Goal: Task Accomplishment & Management: Use online tool/utility

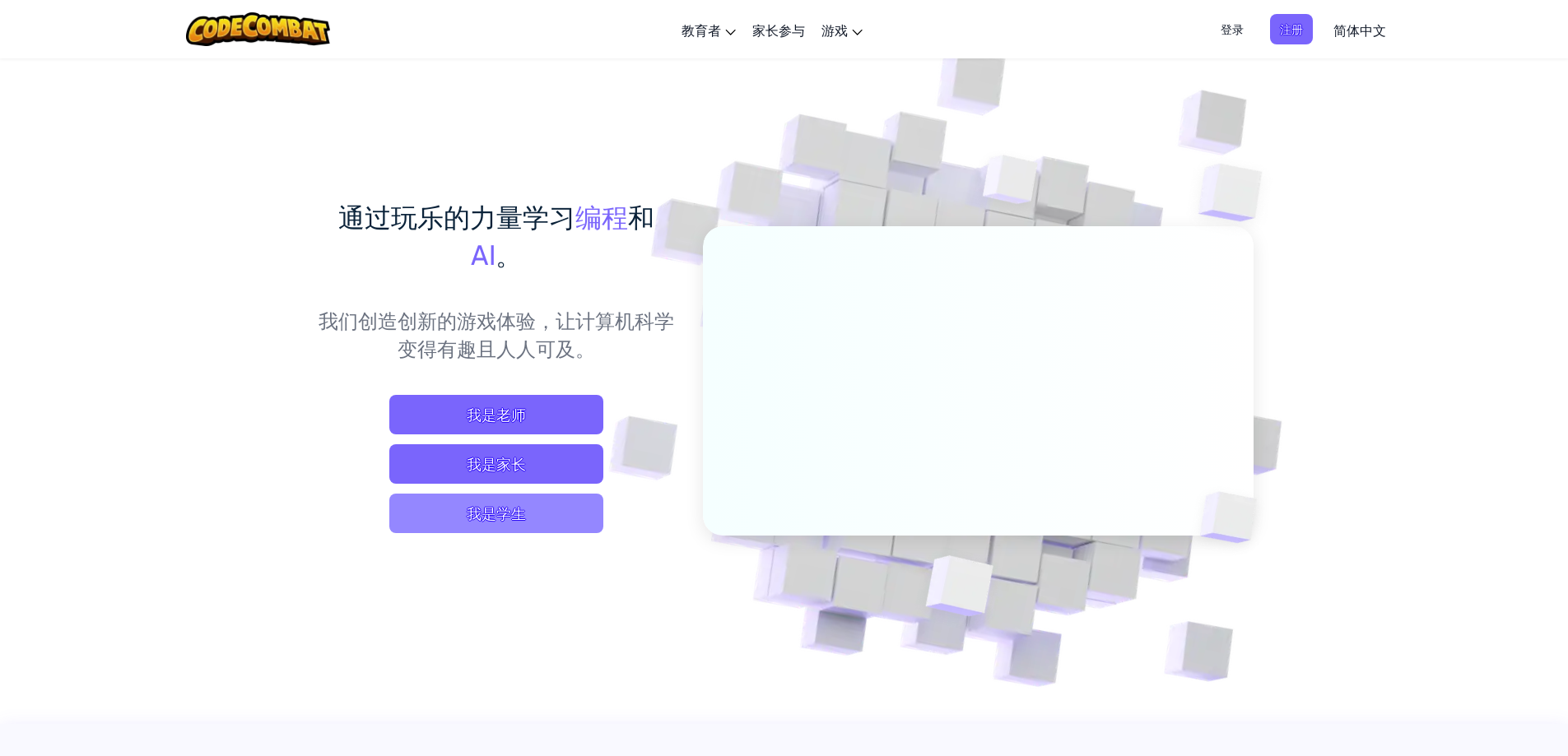
click at [531, 512] on span "我是学生" at bounding box center [496, 513] width 214 height 40
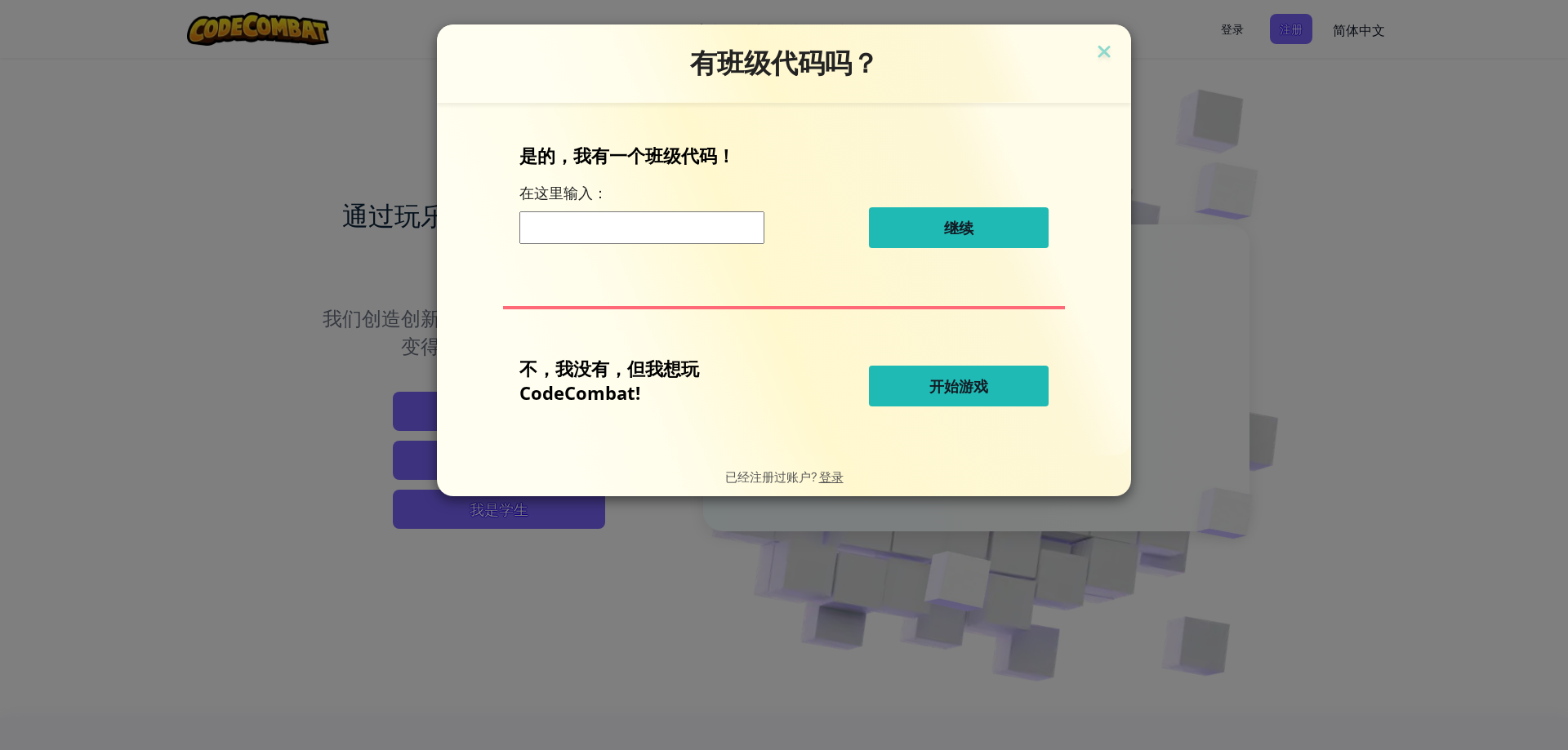
click at [881, 394] on button "开始游戏" at bounding box center [959, 386] width 180 height 41
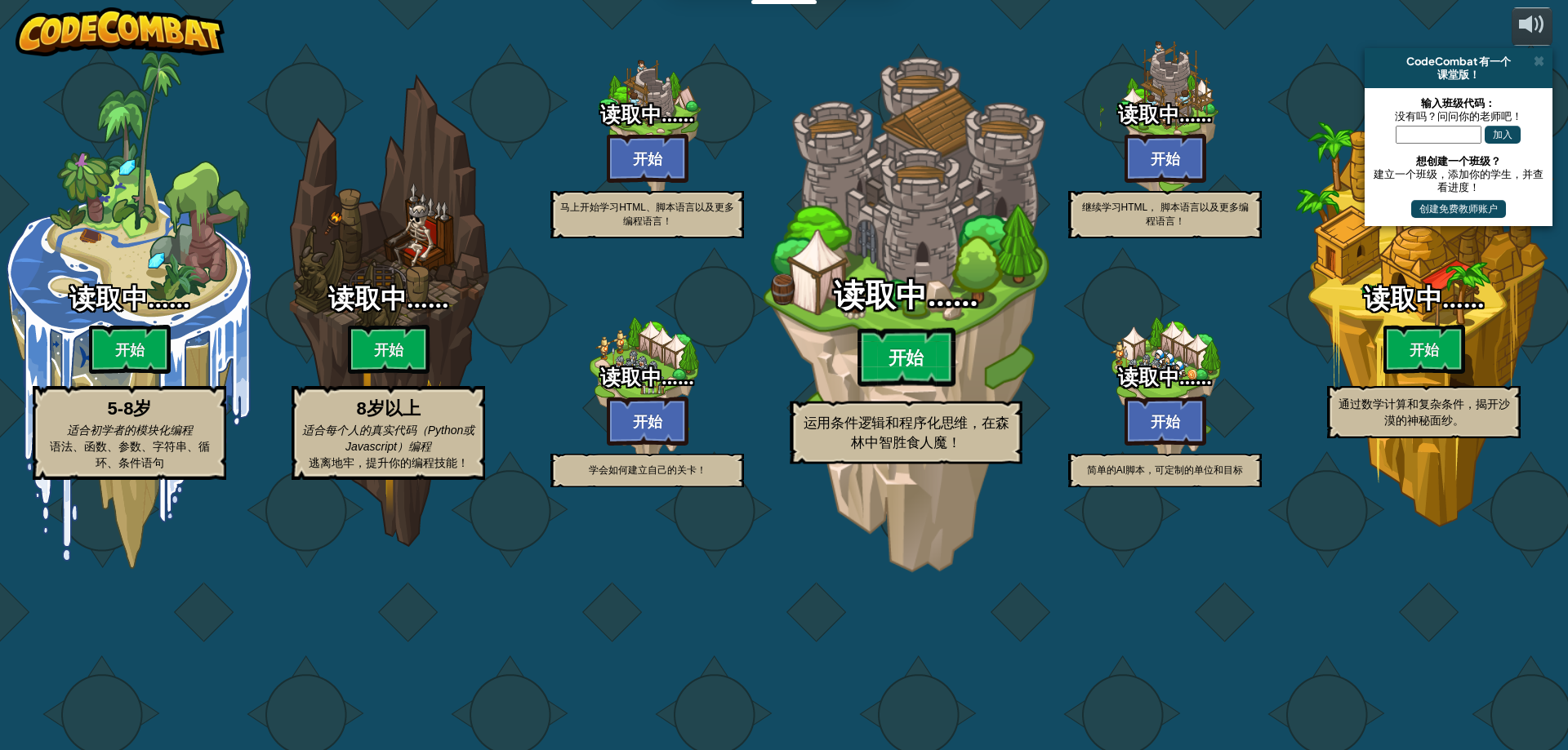
select select "zh-HANS"
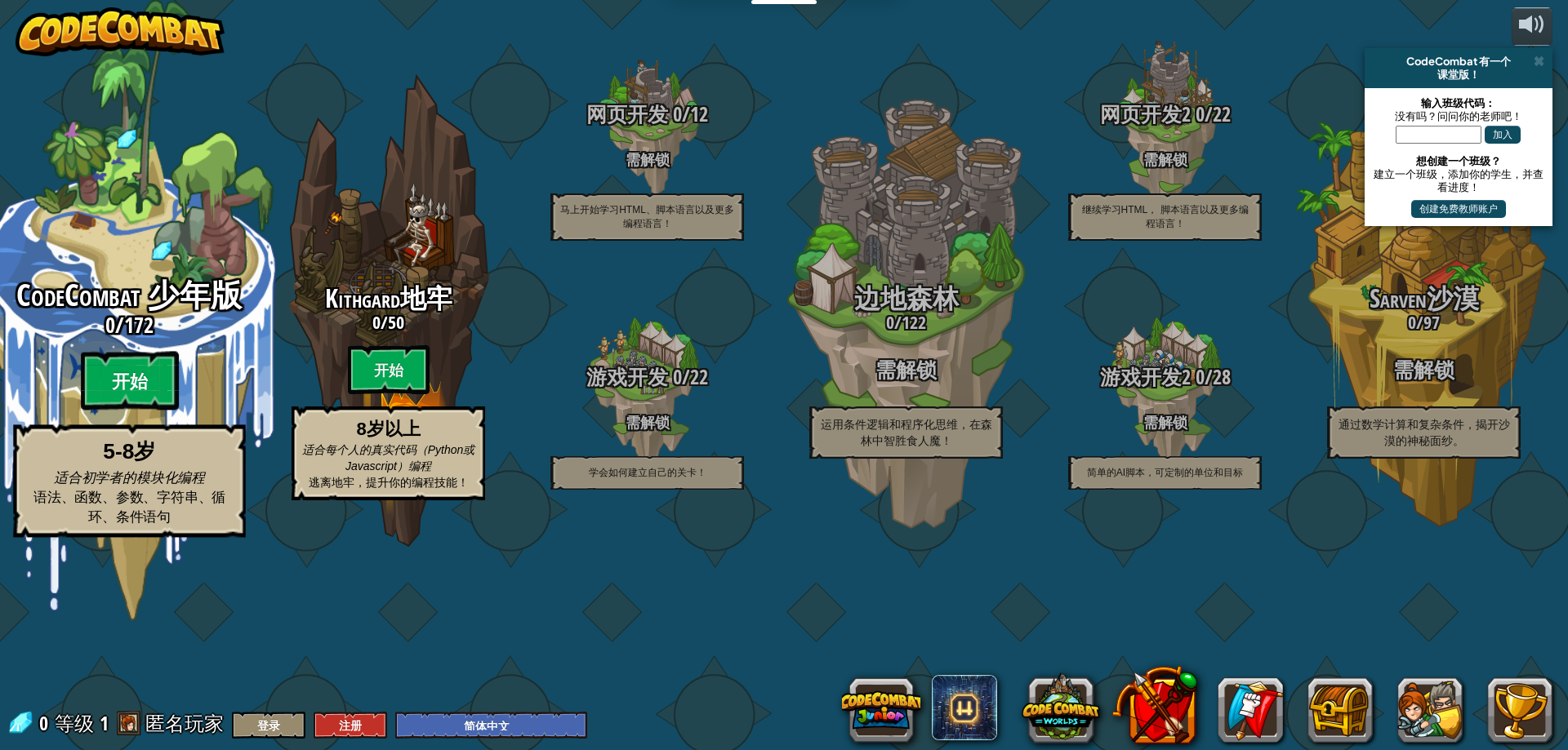
click at [111, 410] on btn "开始" at bounding box center [130, 381] width 98 height 58
select select "zh-HANS"
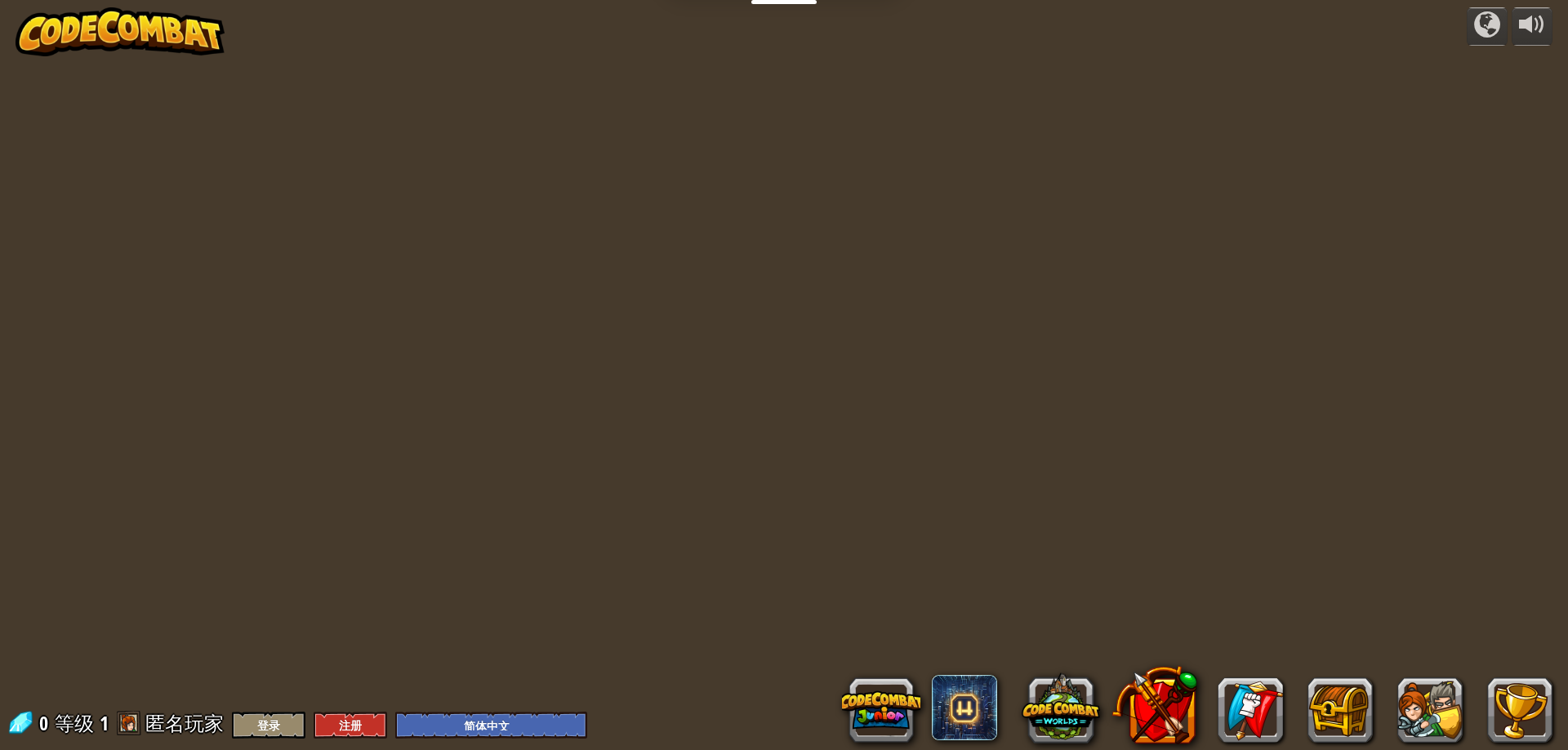
select select "zh-HANS"
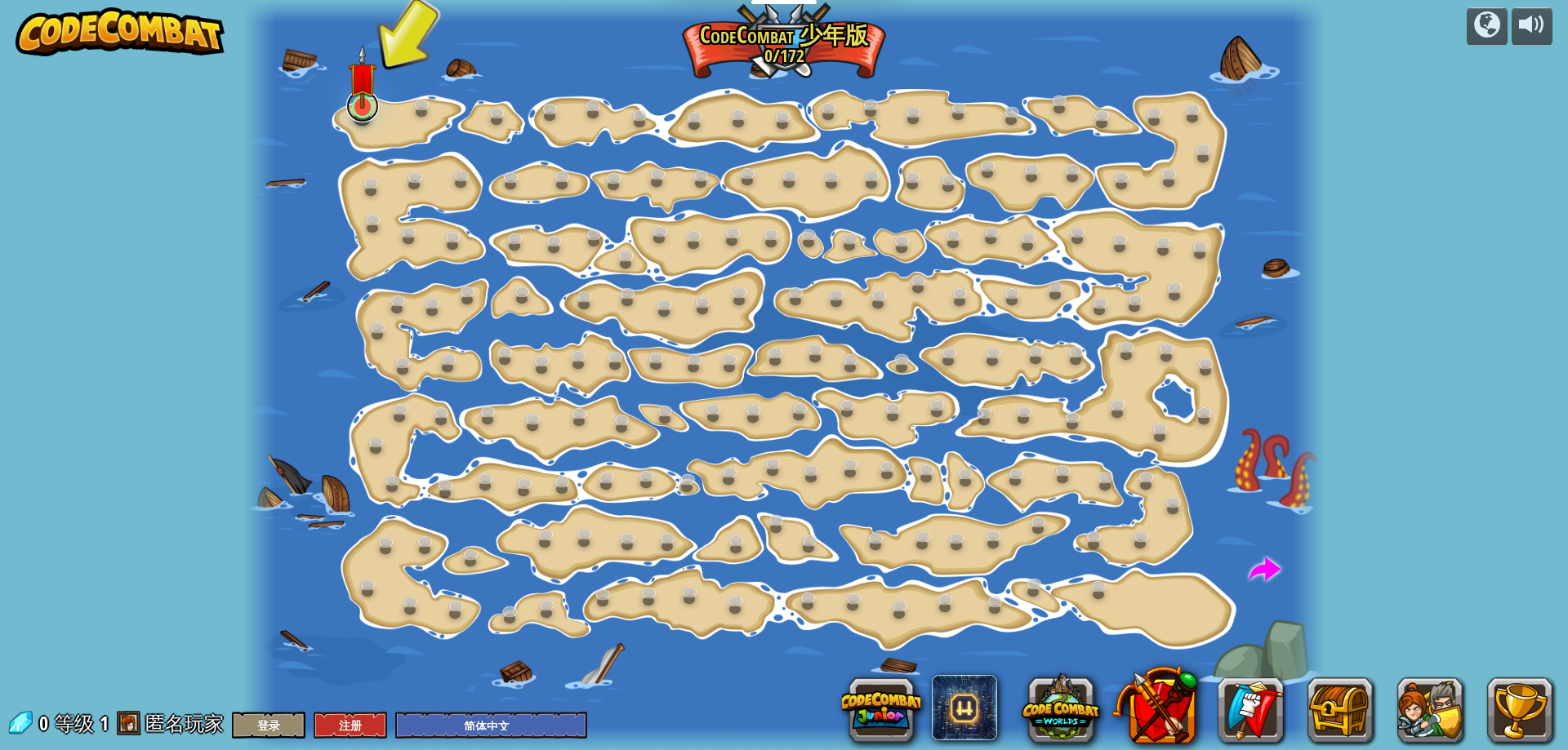
click at [369, 121] on link at bounding box center [362, 105] width 32 height 32
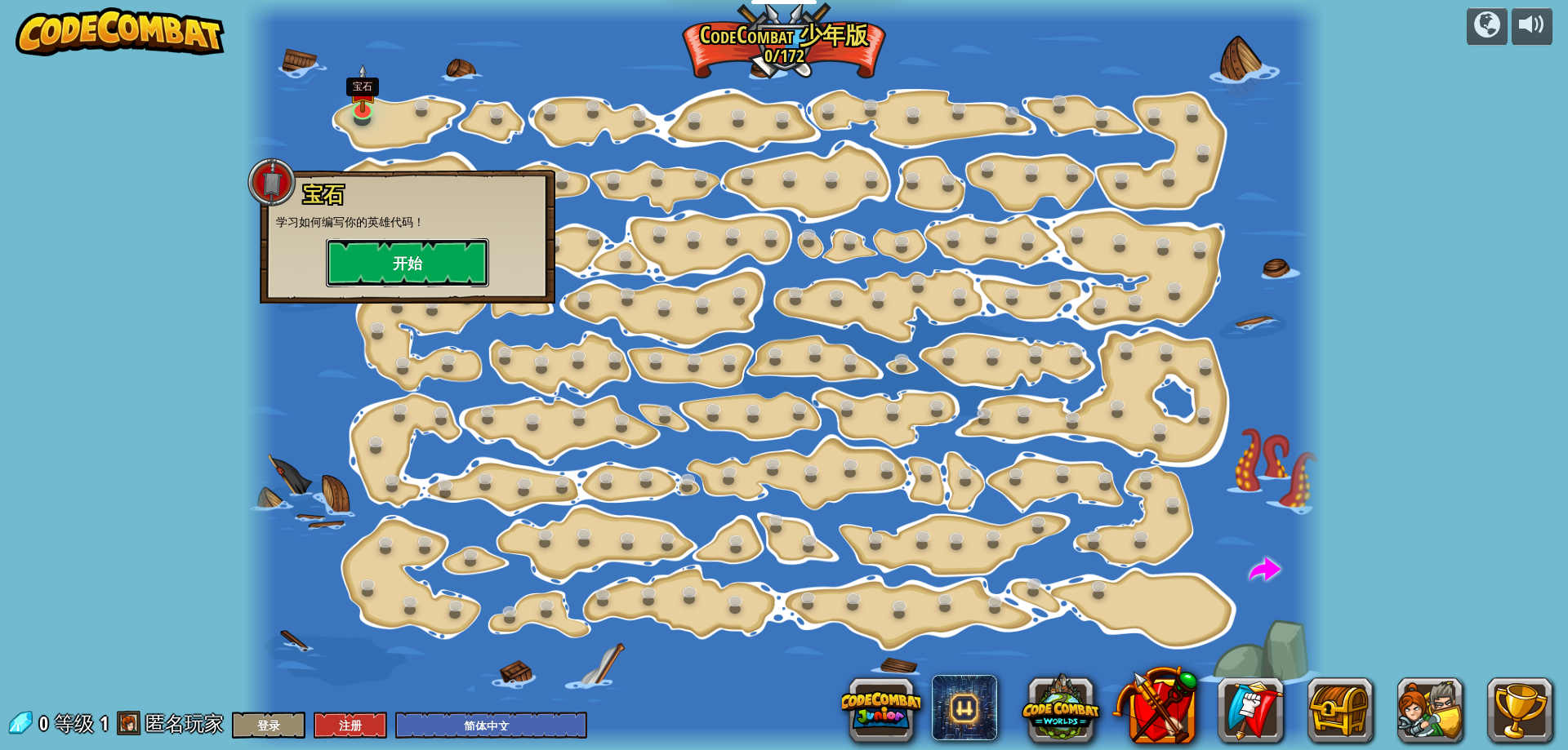
click at [377, 267] on button "开始" at bounding box center [407, 263] width 163 height 49
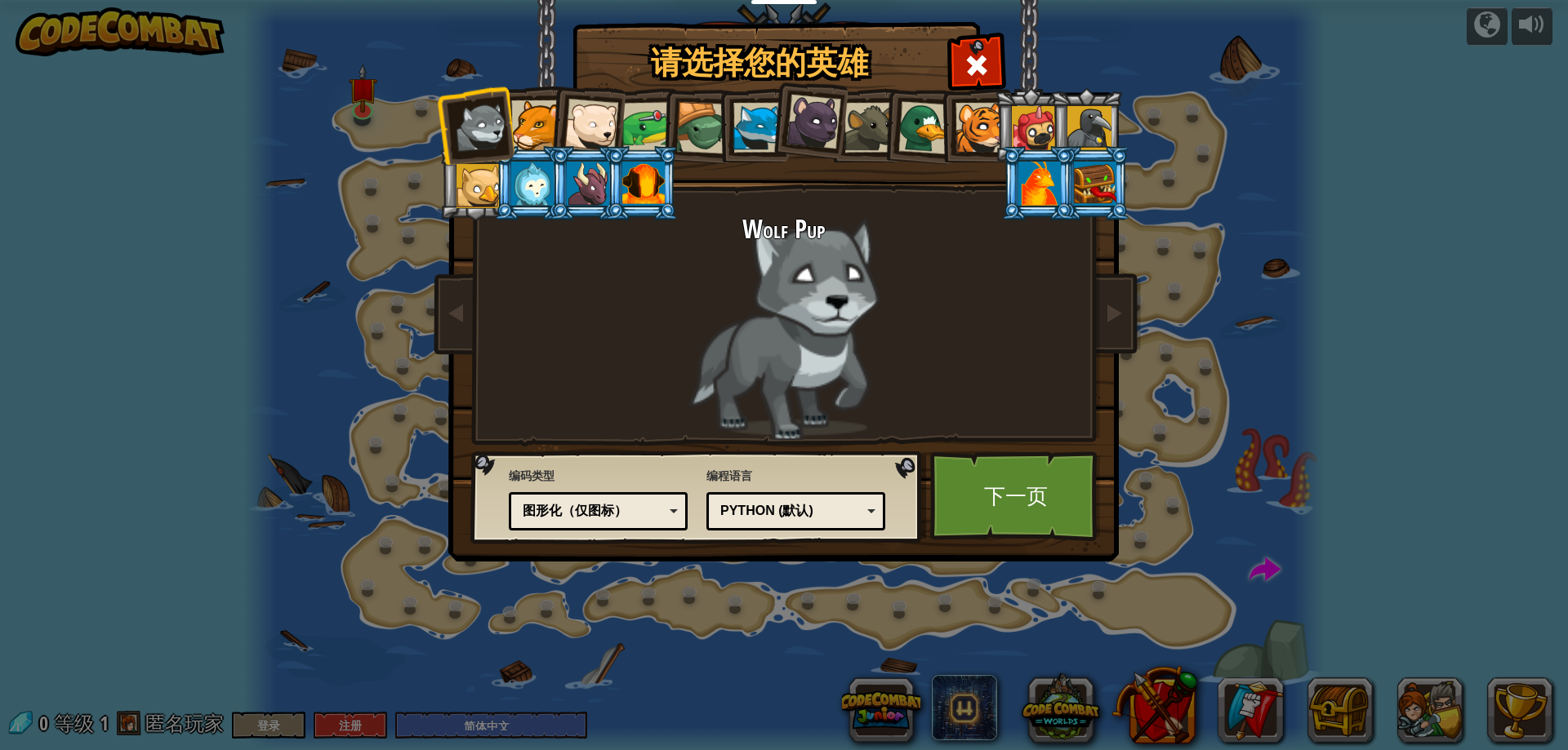
click at [839, 528] on div "Python (默认) JavaScript Lua C++ Java (测试) Python (默认)" at bounding box center [796, 511] width 179 height 38
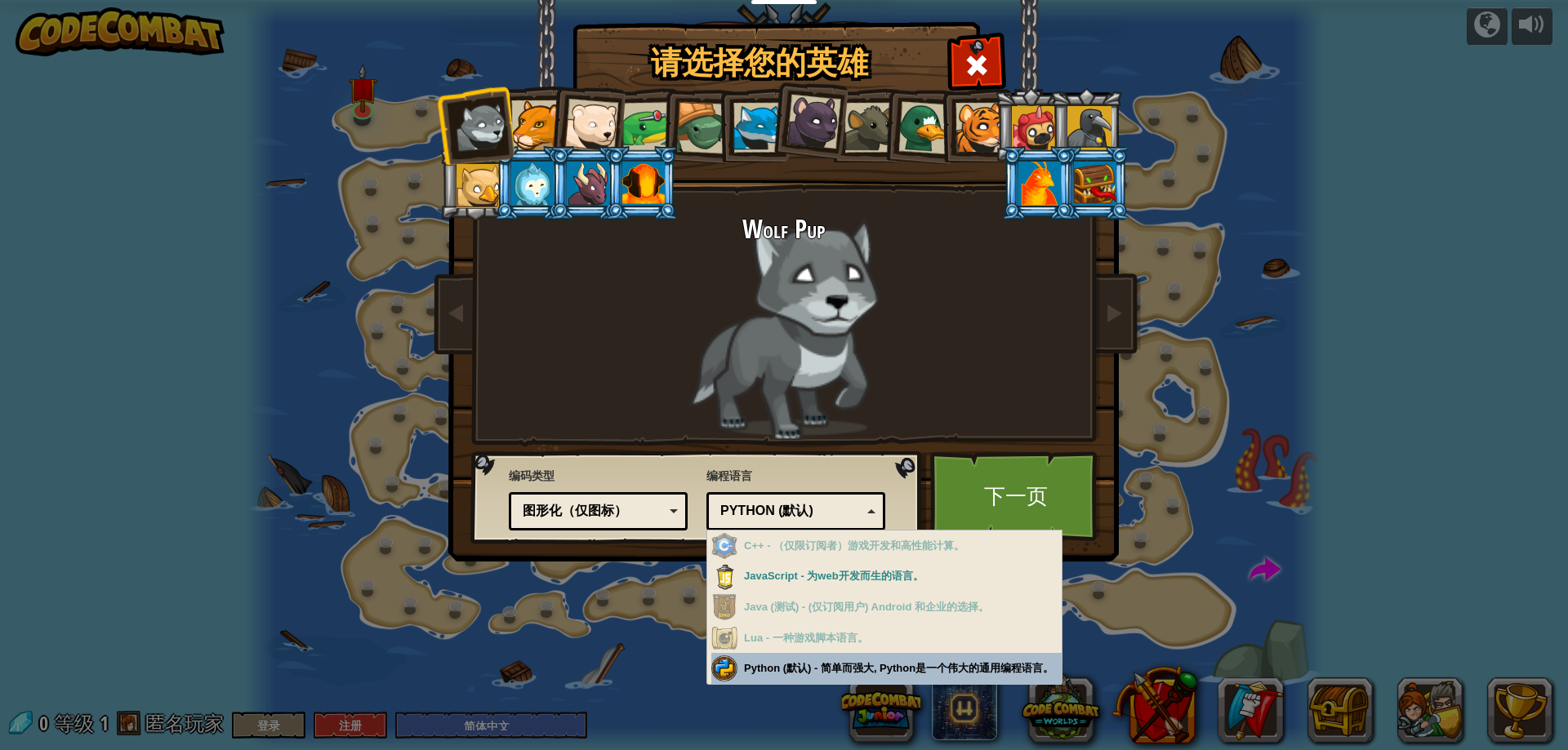
click at [859, 682] on div "请选择您的英雄 0 Wolf Pup Cougar Polar Bear Cub Frog 烏龜 藍狐英雄 小猎豹 Brown Rat 鸭子 小虎崽 Pugi…" at bounding box center [784, 375] width 1568 height 750
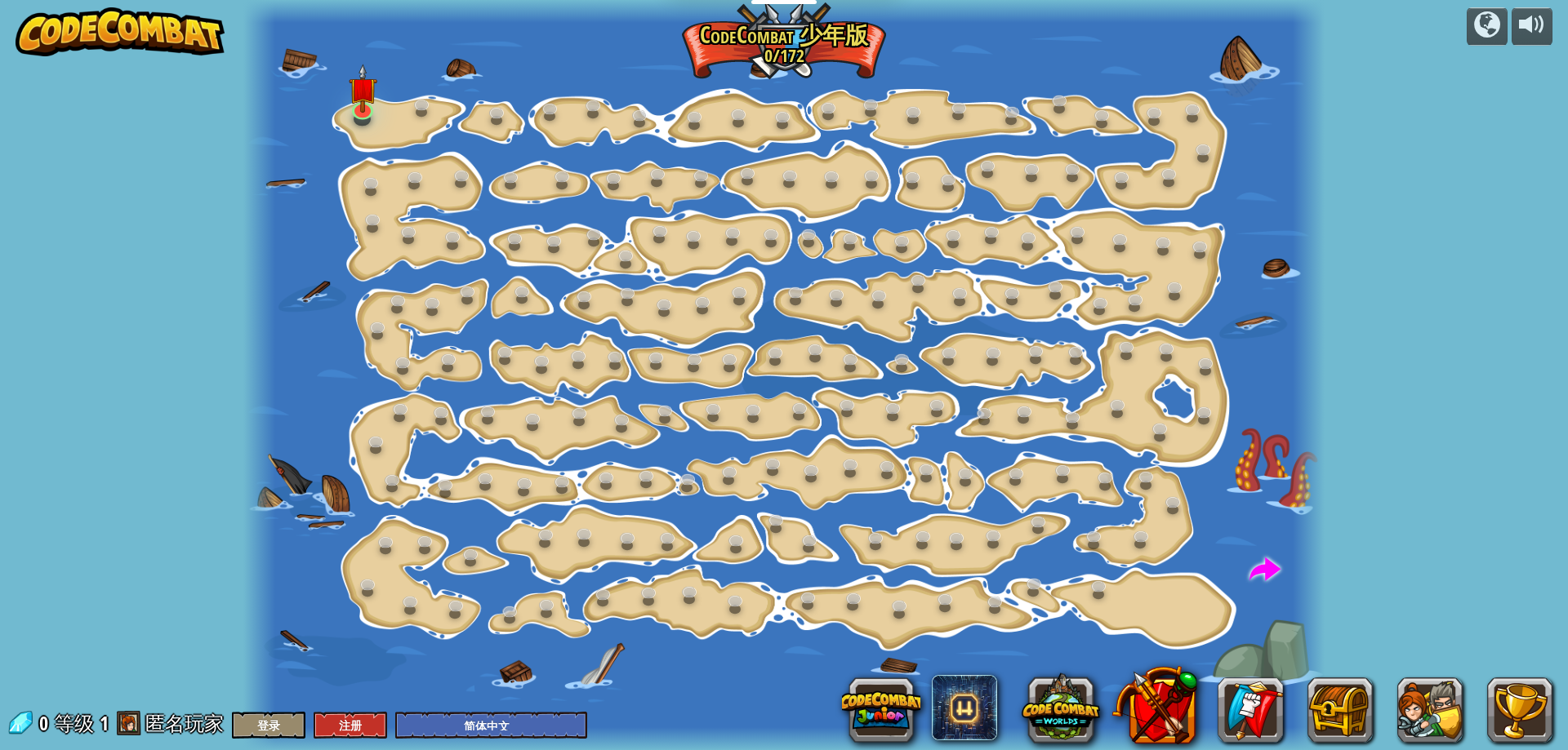
click at [321, 84] on div at bounding box center [784, 375] width 1083 height 750
click at [398, 126] on div at bounding box center [784, 375] width 1083 height 750
click at [371, 115] on link at bounding box center [362, 105] width 32 height 32
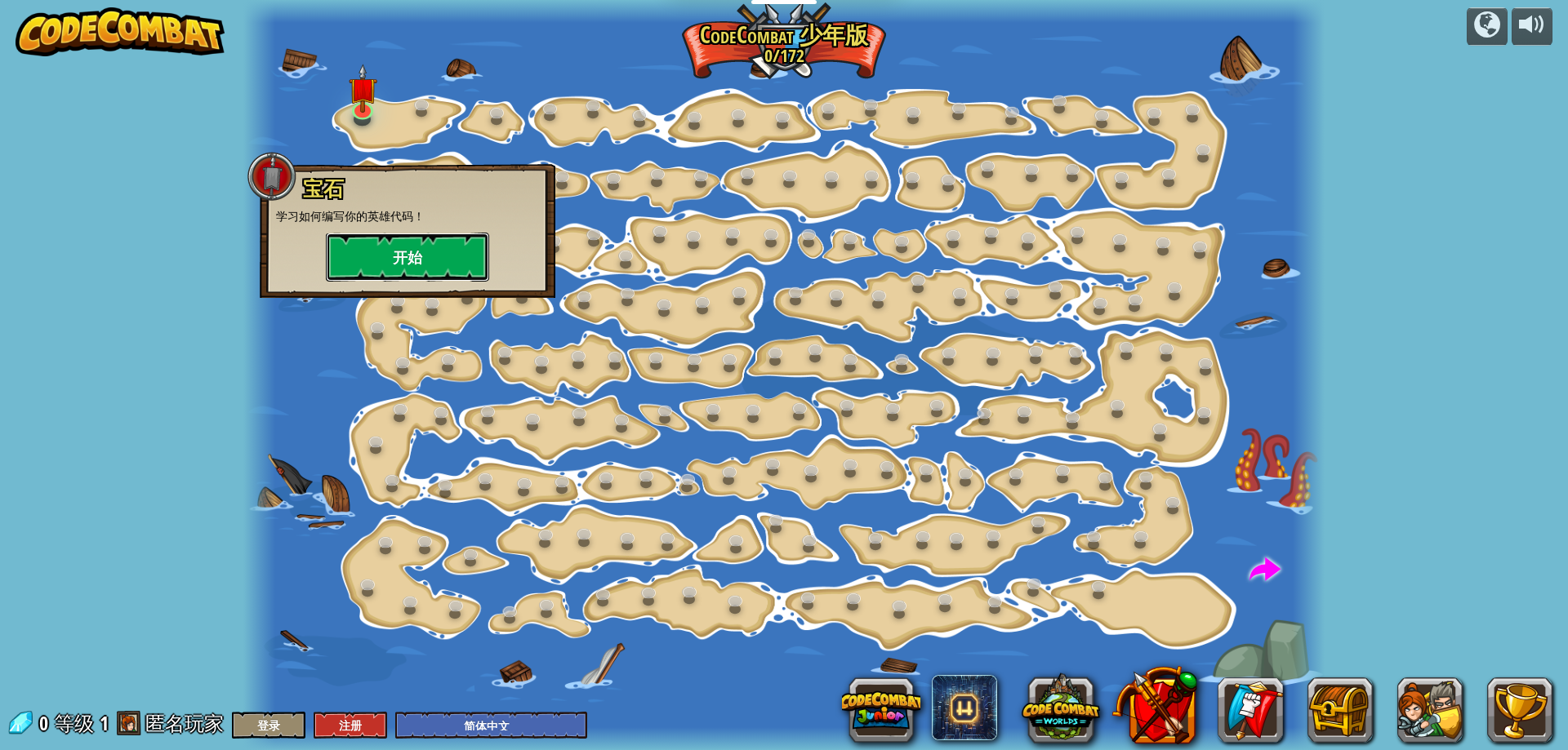
click at [430, 259] on button "开始" at bounding box center [407, 257] width 163 height 49
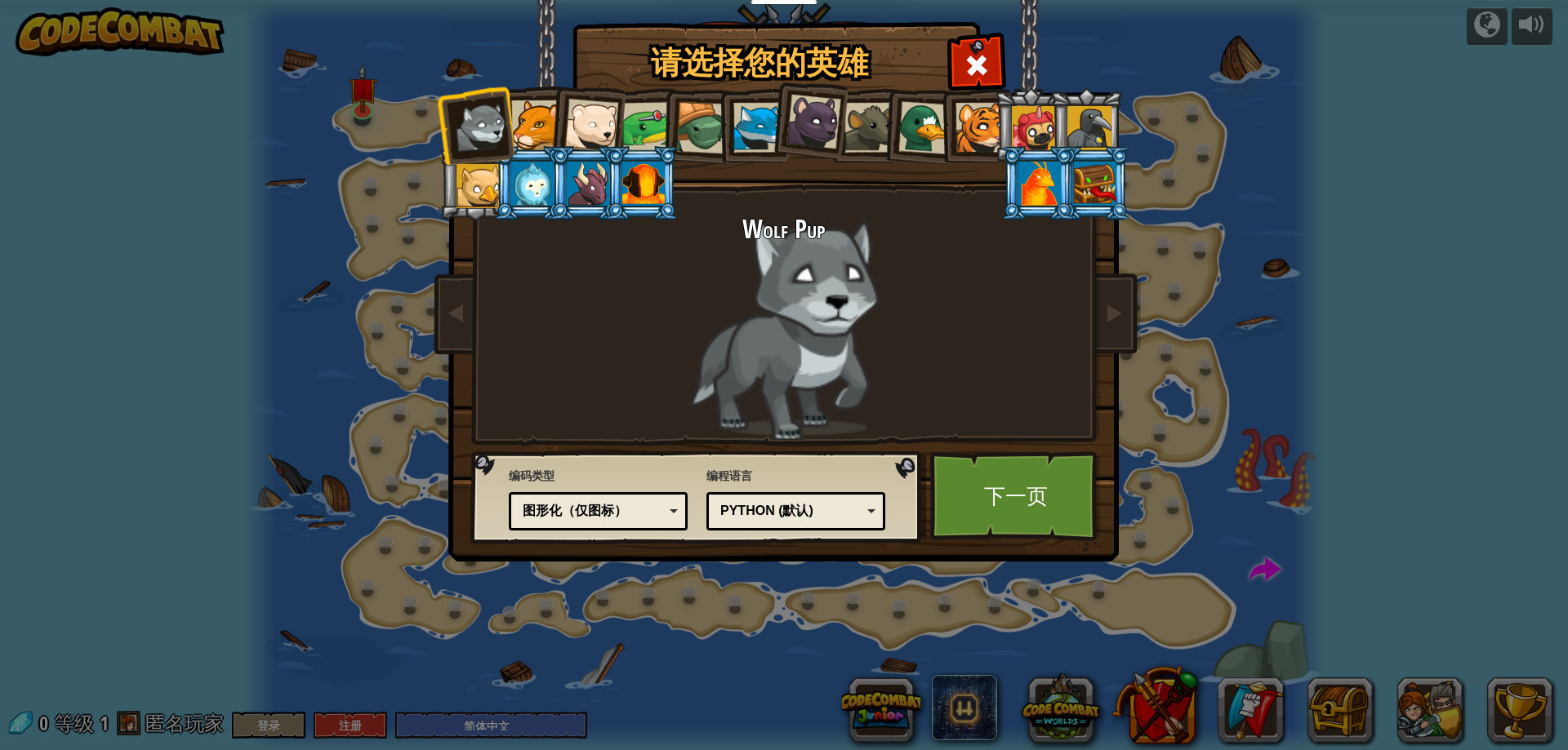
click at [872, 513] on div "Python (默认)" at bounding box center [796, 511] width 158 height 25
click at [1020, 513] on link "下一页" at bounding box center [1015, 496] width 171 height 90
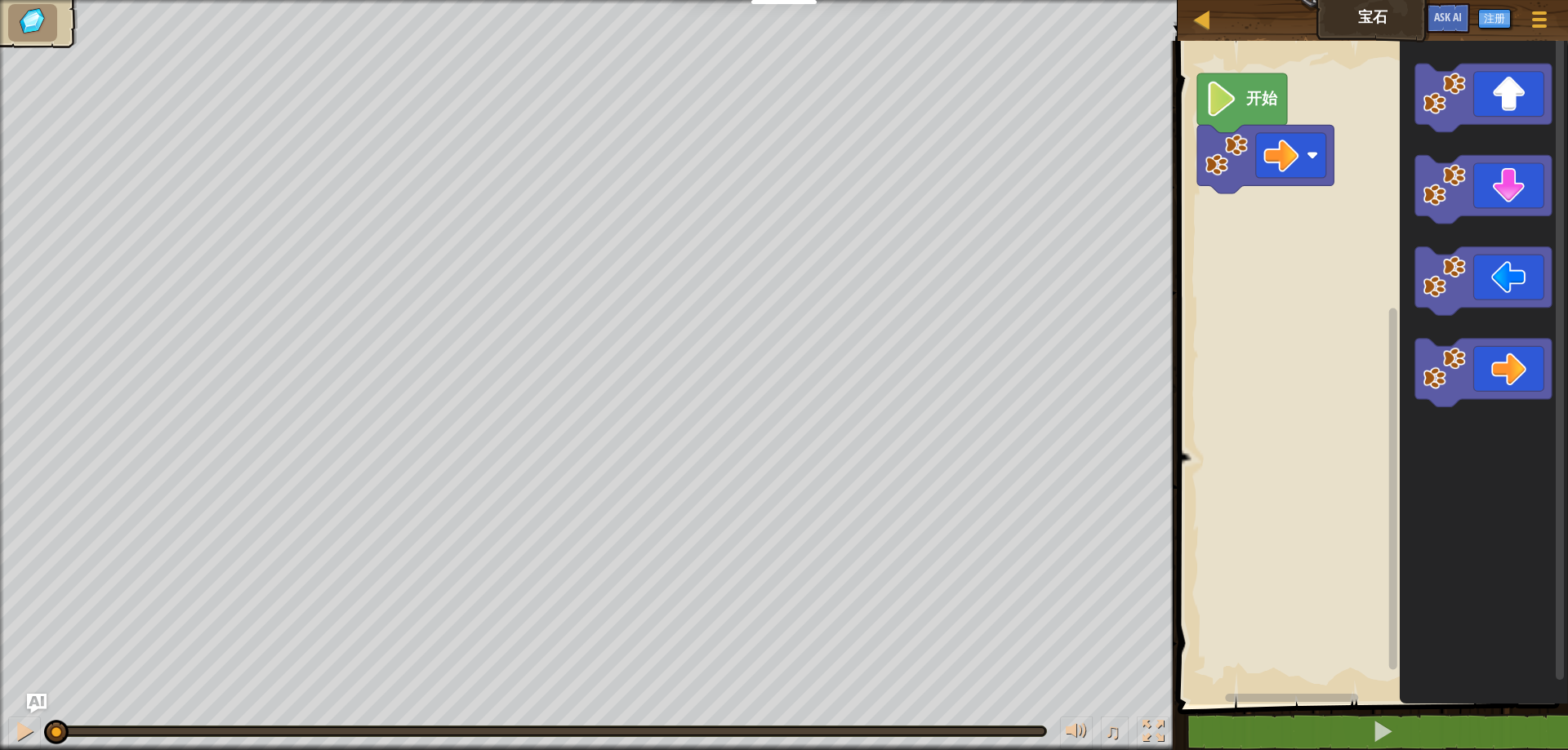
click at [1232, 122] on icon "Blockly工作区" at bounding box center [1242, 103] width 90 height 59
click at [1233, 122] on icon "Blockly工作区" at bounding box center [1242, 103] width 90 height 59
click at [1229, 104] on image "Blockly工作区" at bounding box center [1221, 99] width 33 height 35
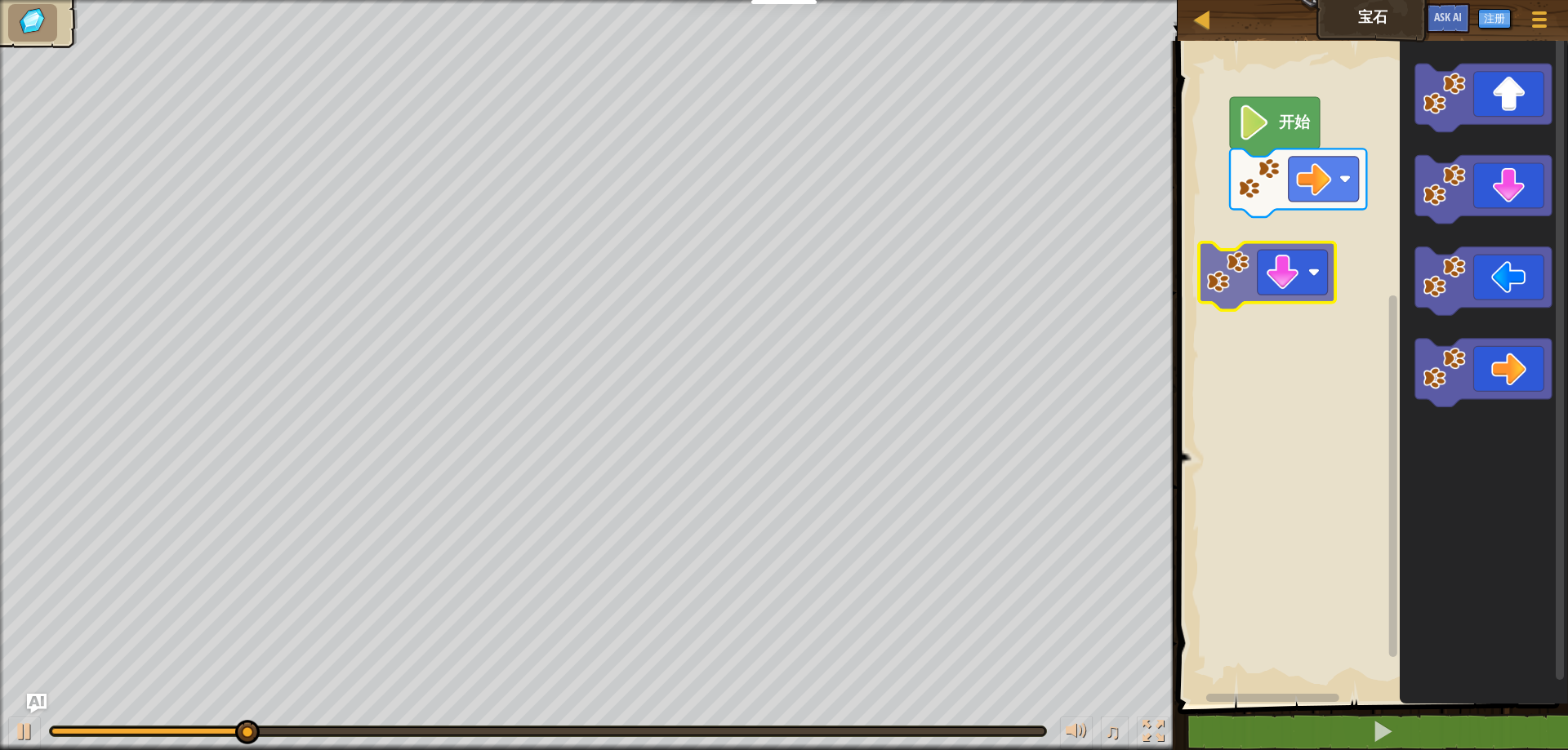
click at [1286, 280] on div "开始" at bounding box center [1371, 368] width 396 height 672
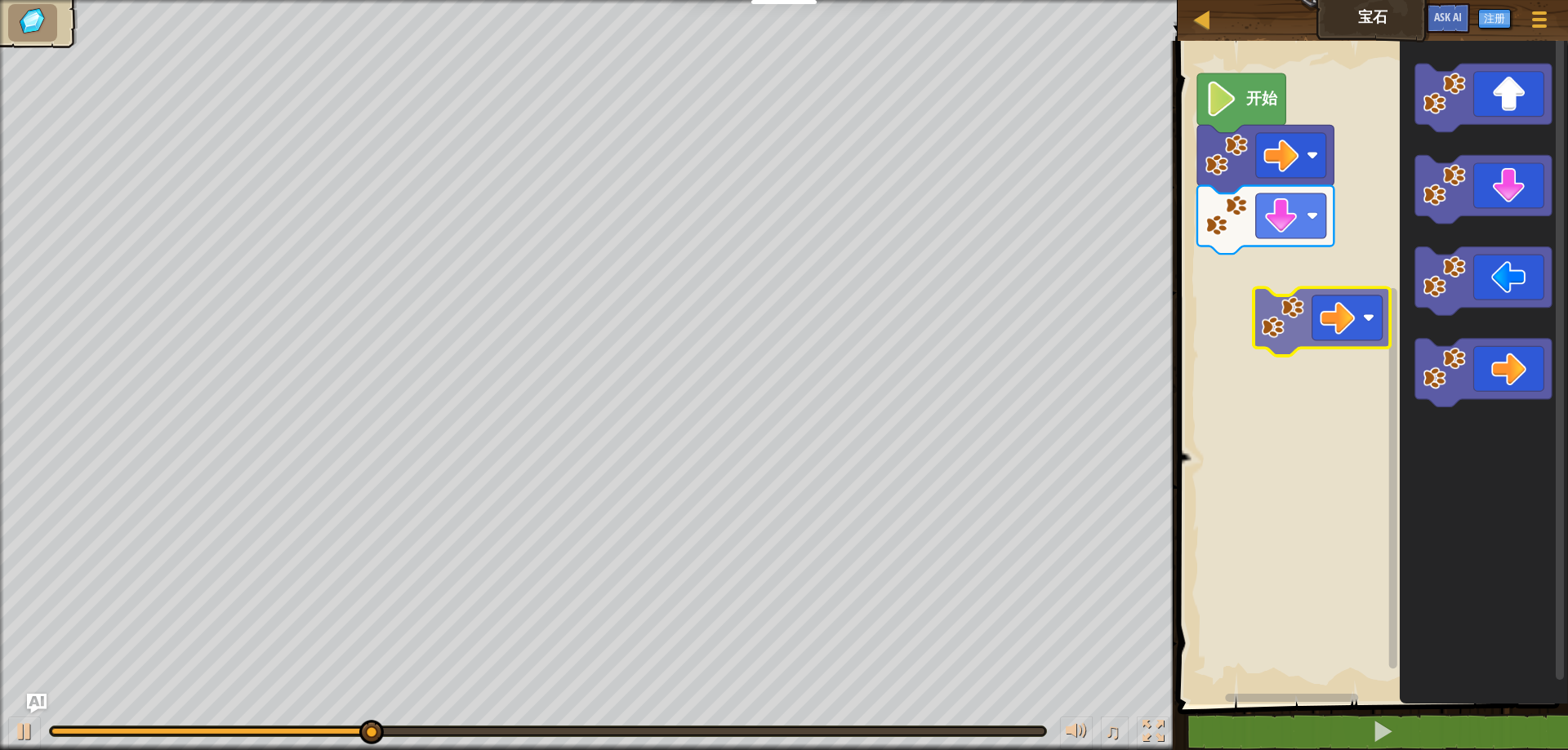
click at [1264, 323] on div "开始" at bounding box center [1371, 368] width 396 height 672
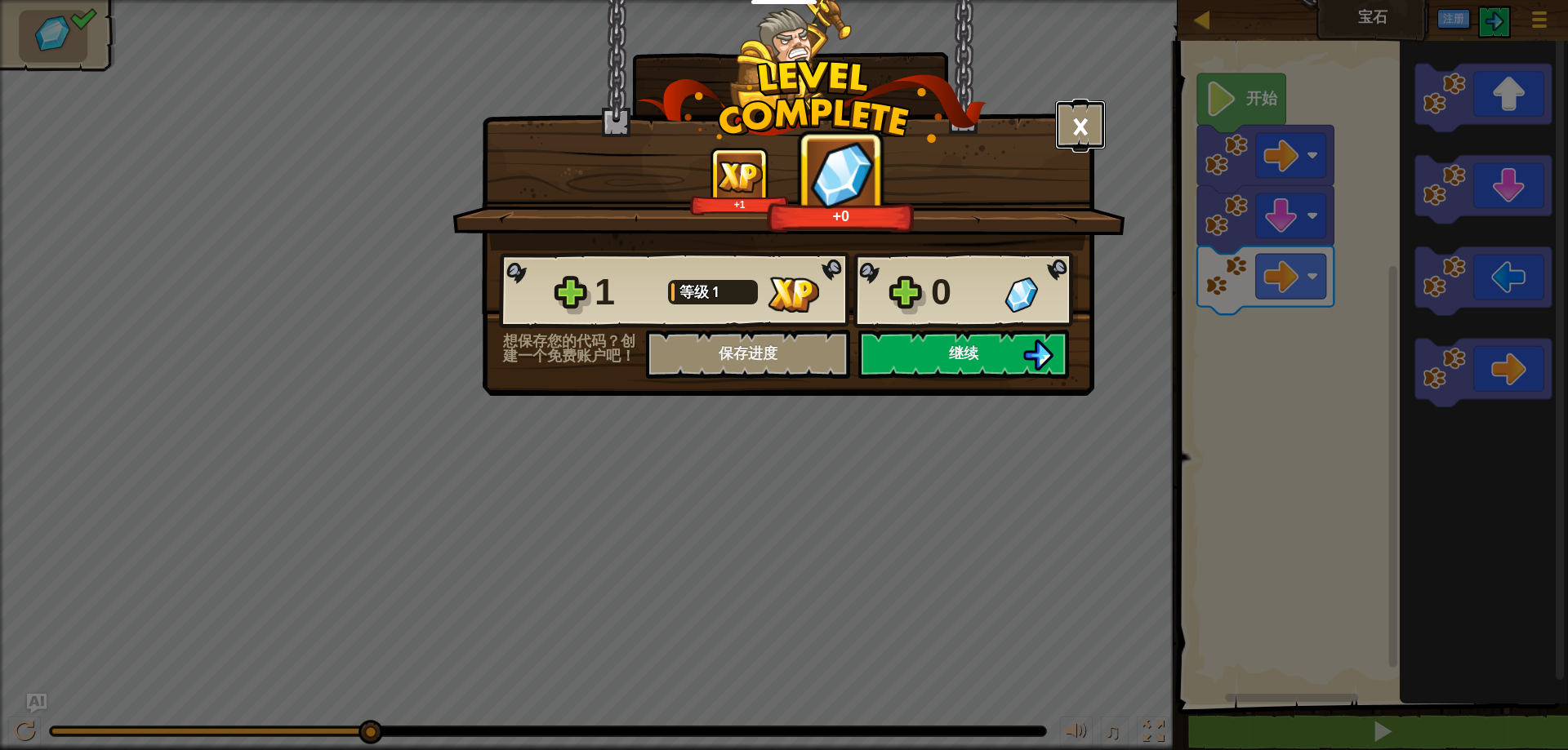
click at [1096, 114] on button "×" at bounding box center [1081, 125] width 51 height 49
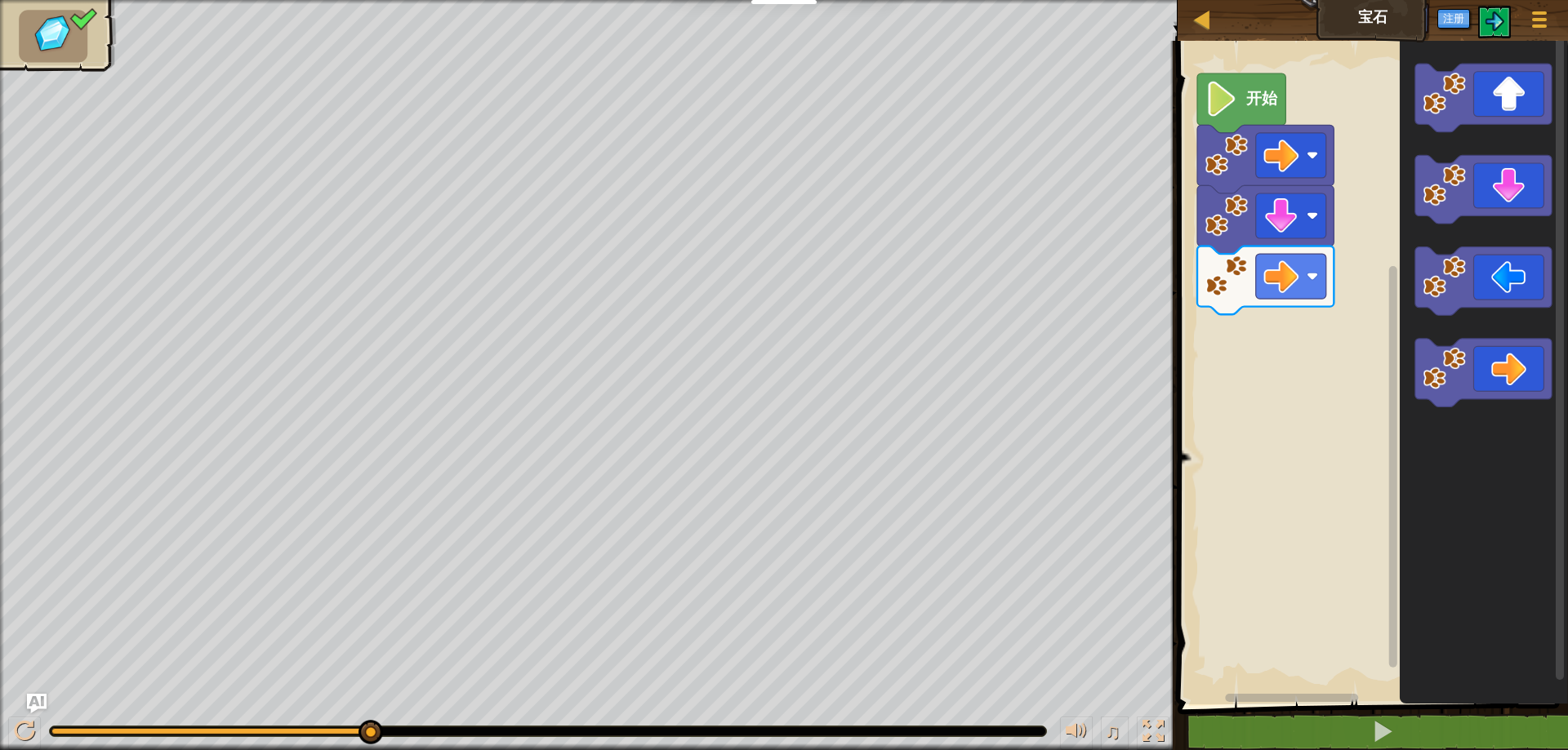
select select "zh-HANS"
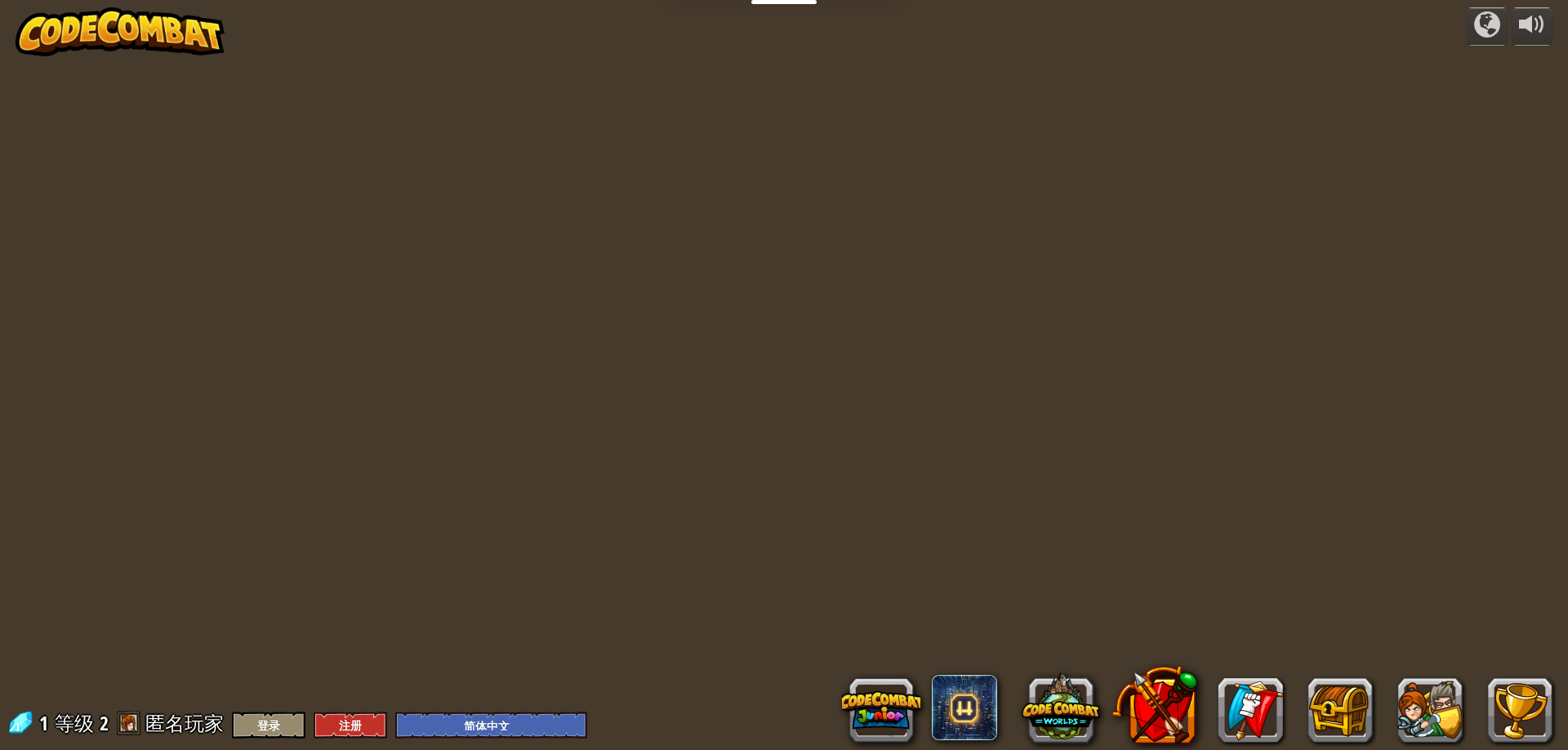
select select "zh-HANS"
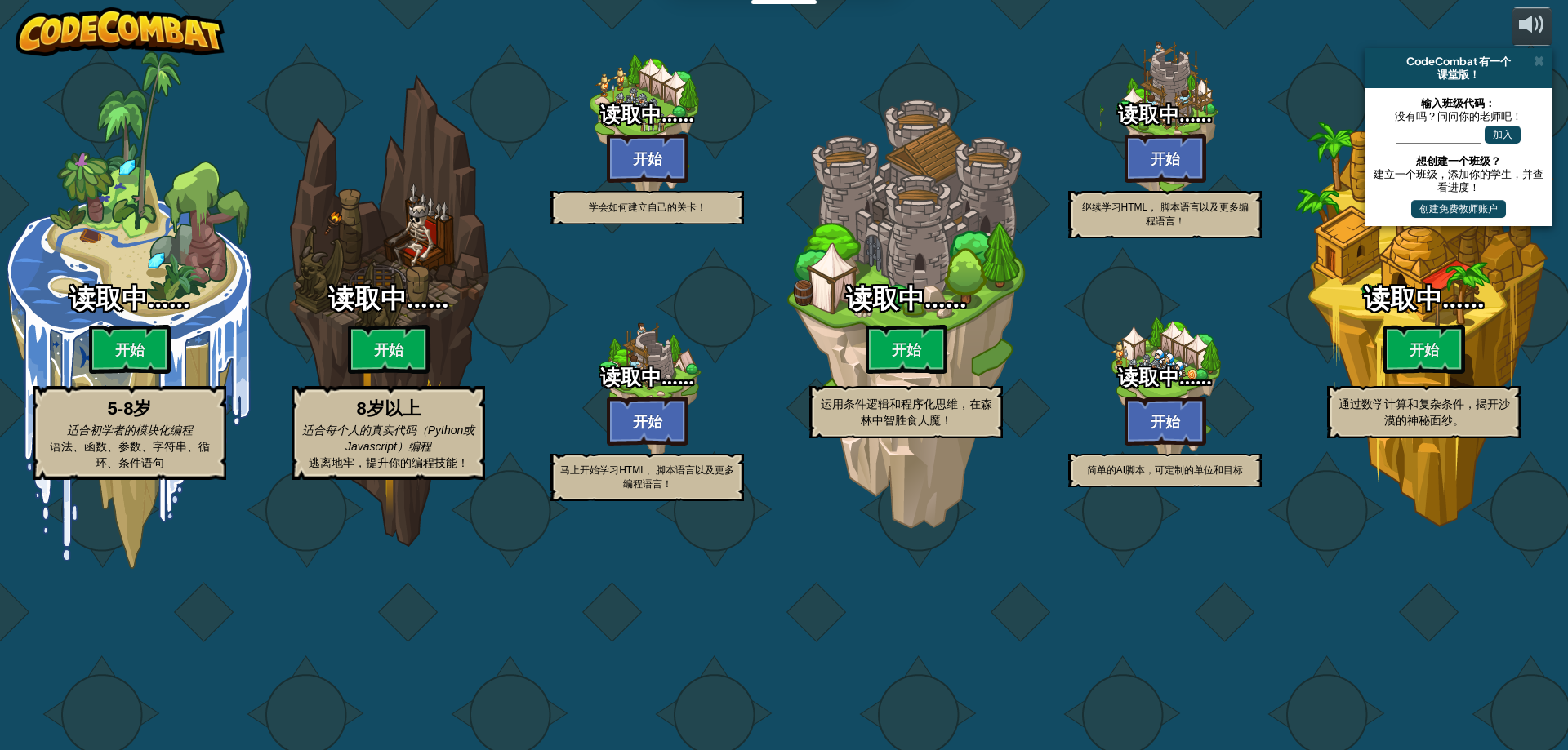
select select "zh-HANS"
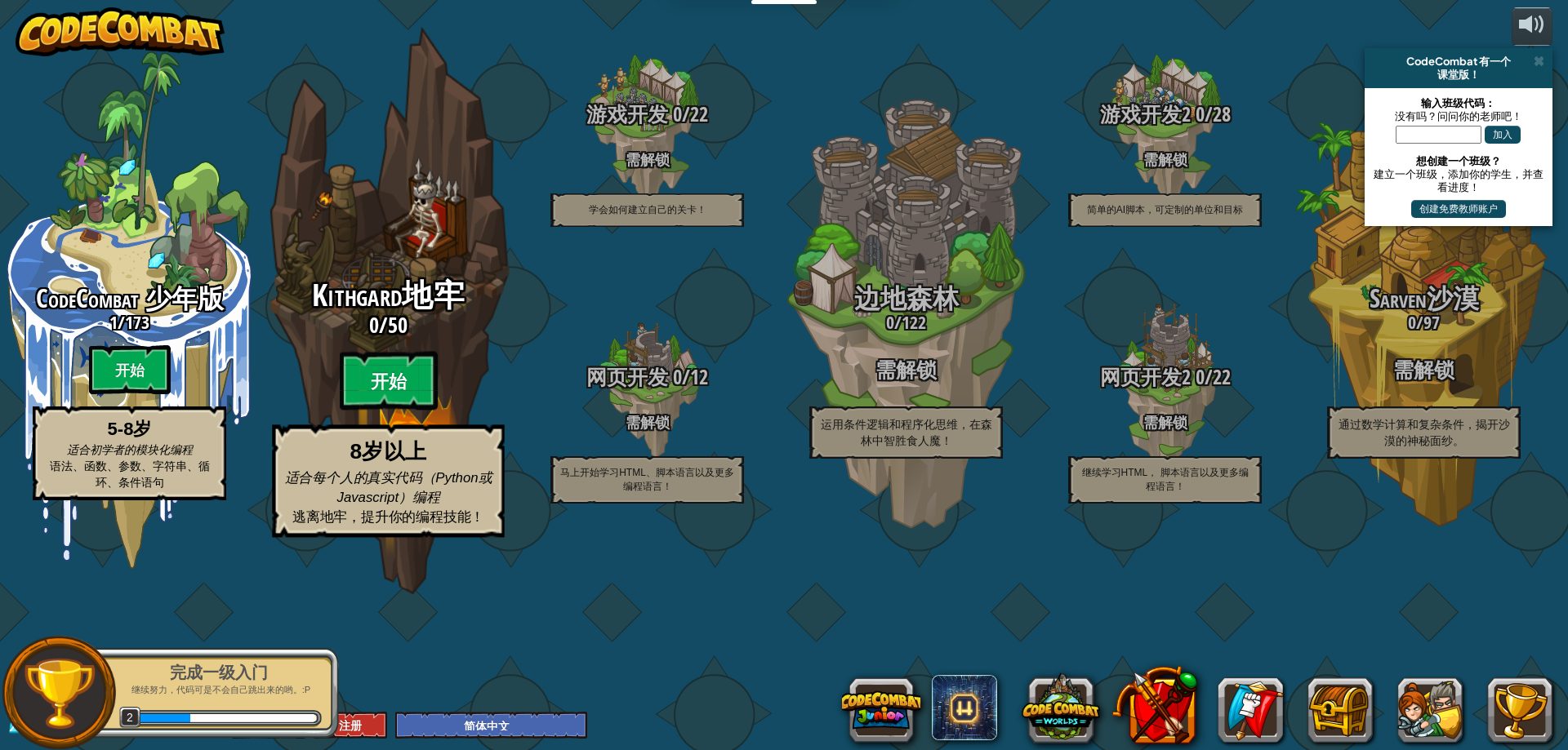
click at [390, 410] on btn "开始" at bounding box center [389, 381] width 98 height 58
select select "zh-HANS"
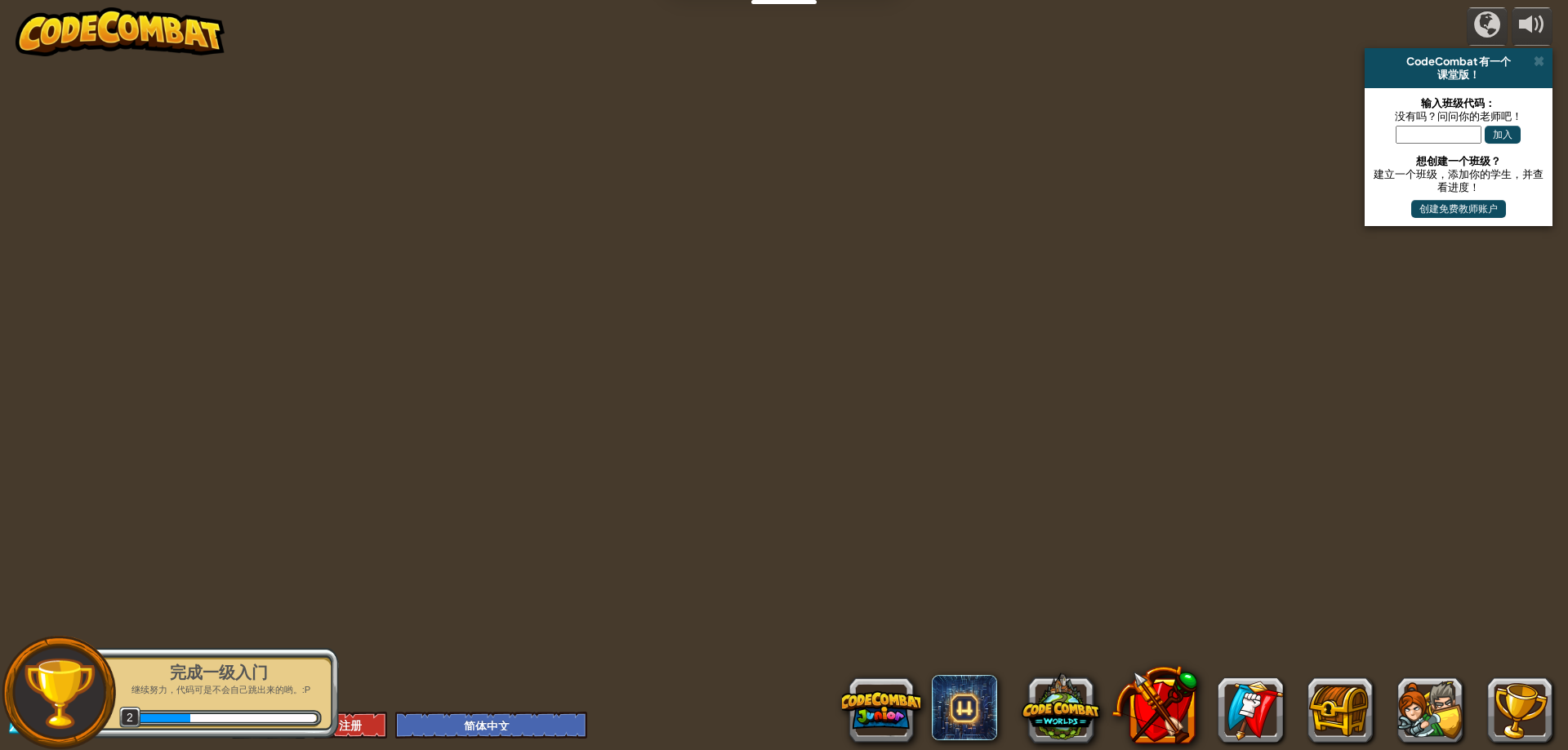
select select "zh-HANS"
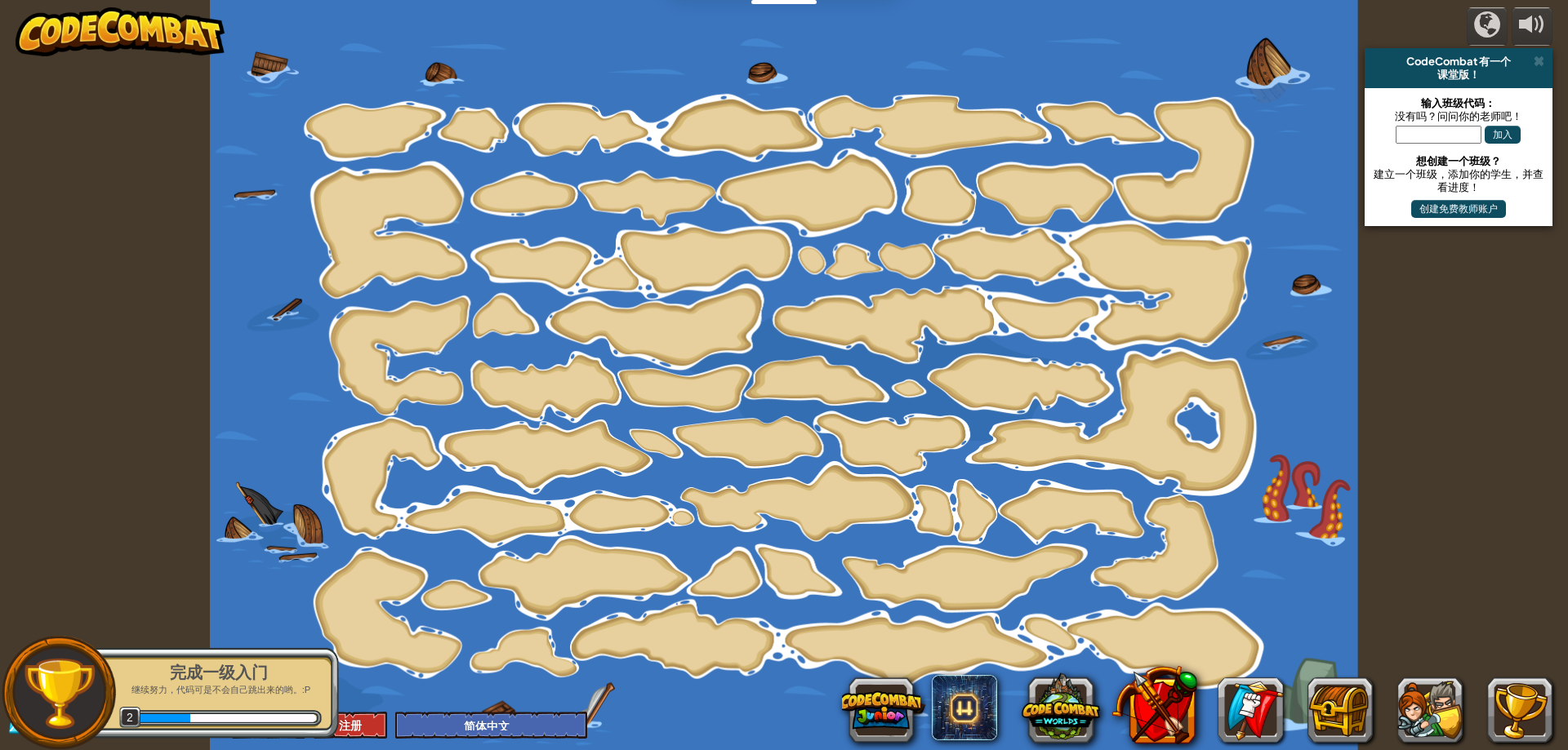
select select "zh-HANS"
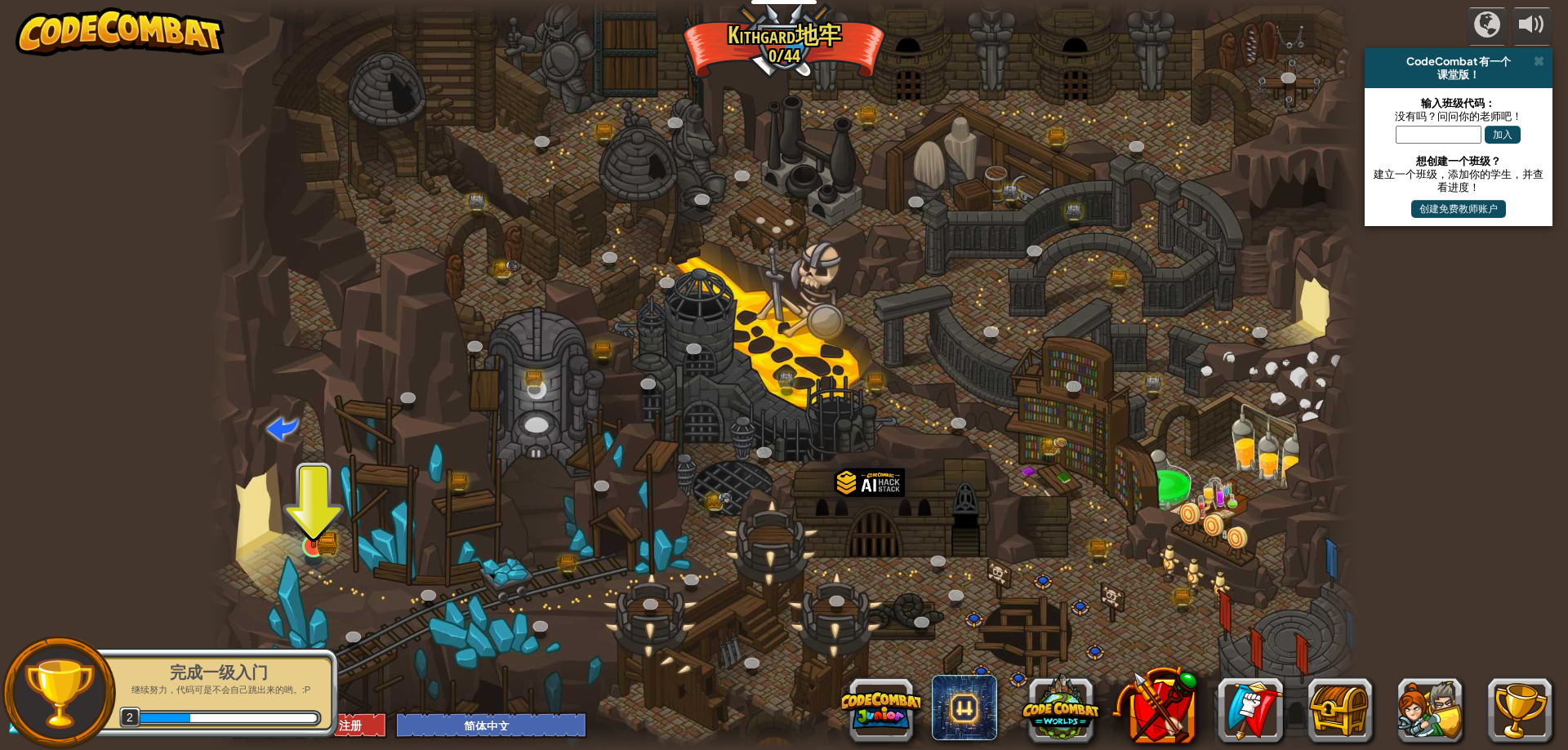
click at [308, 524] on img at bounding box center [314, 515] width 18 height 18
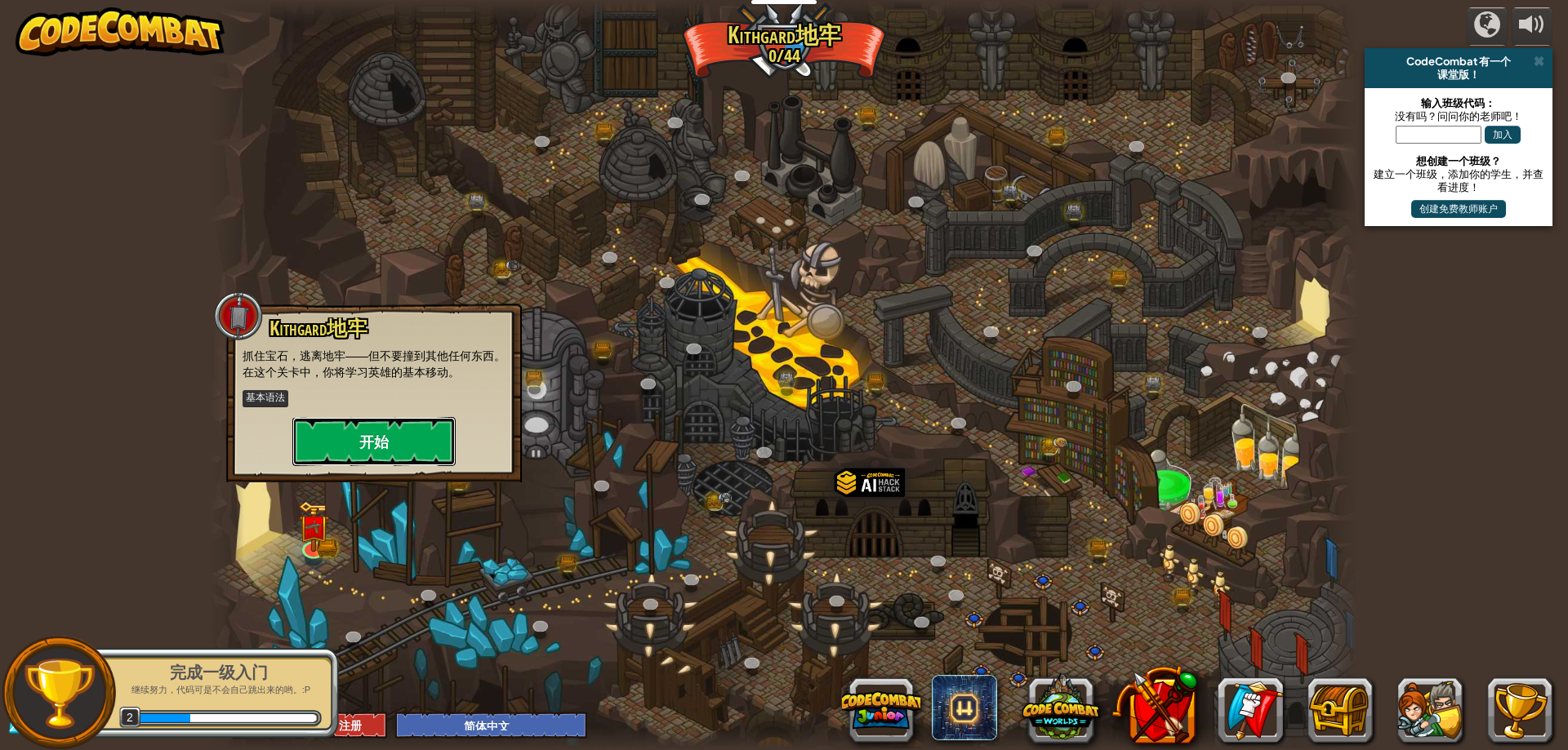
click at [367, 453] on button "开始" at bounding box center [374, 442] width 163 height 49
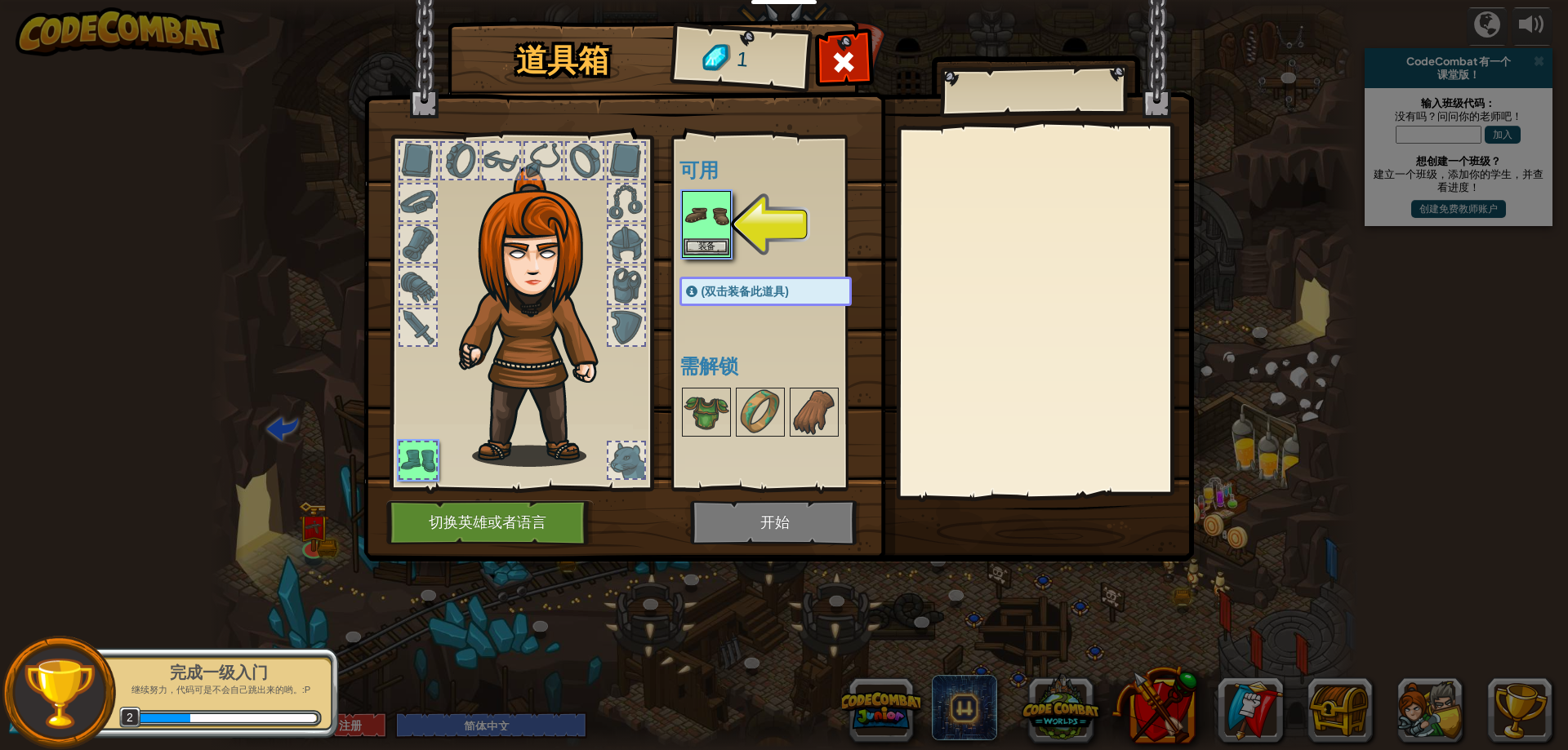
click at [707, 221] on img at bounding box center [706, 215] width 45 height 45
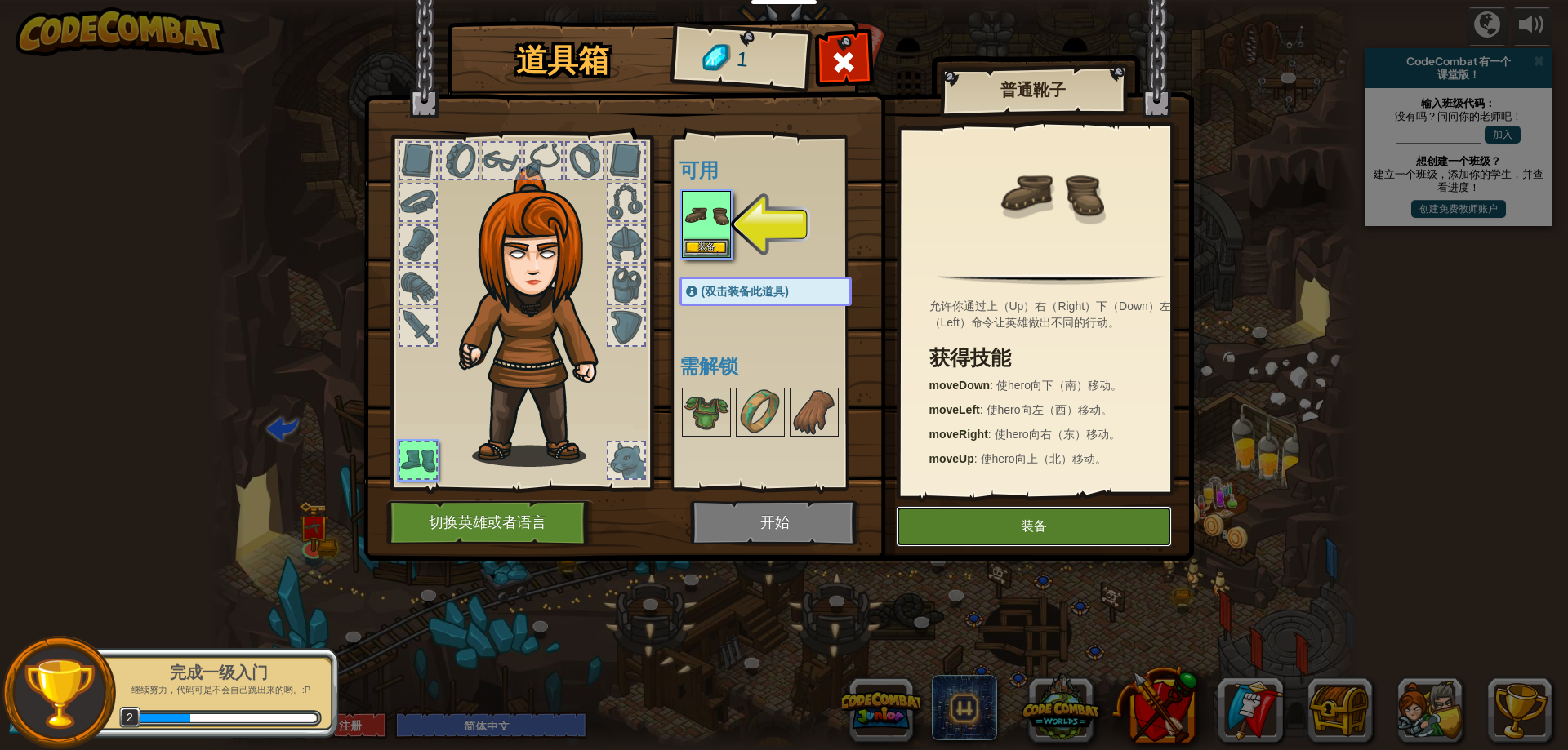
click at [1036, 519] on button "装备" at bounding box center [1034, 526] width 276 height 41
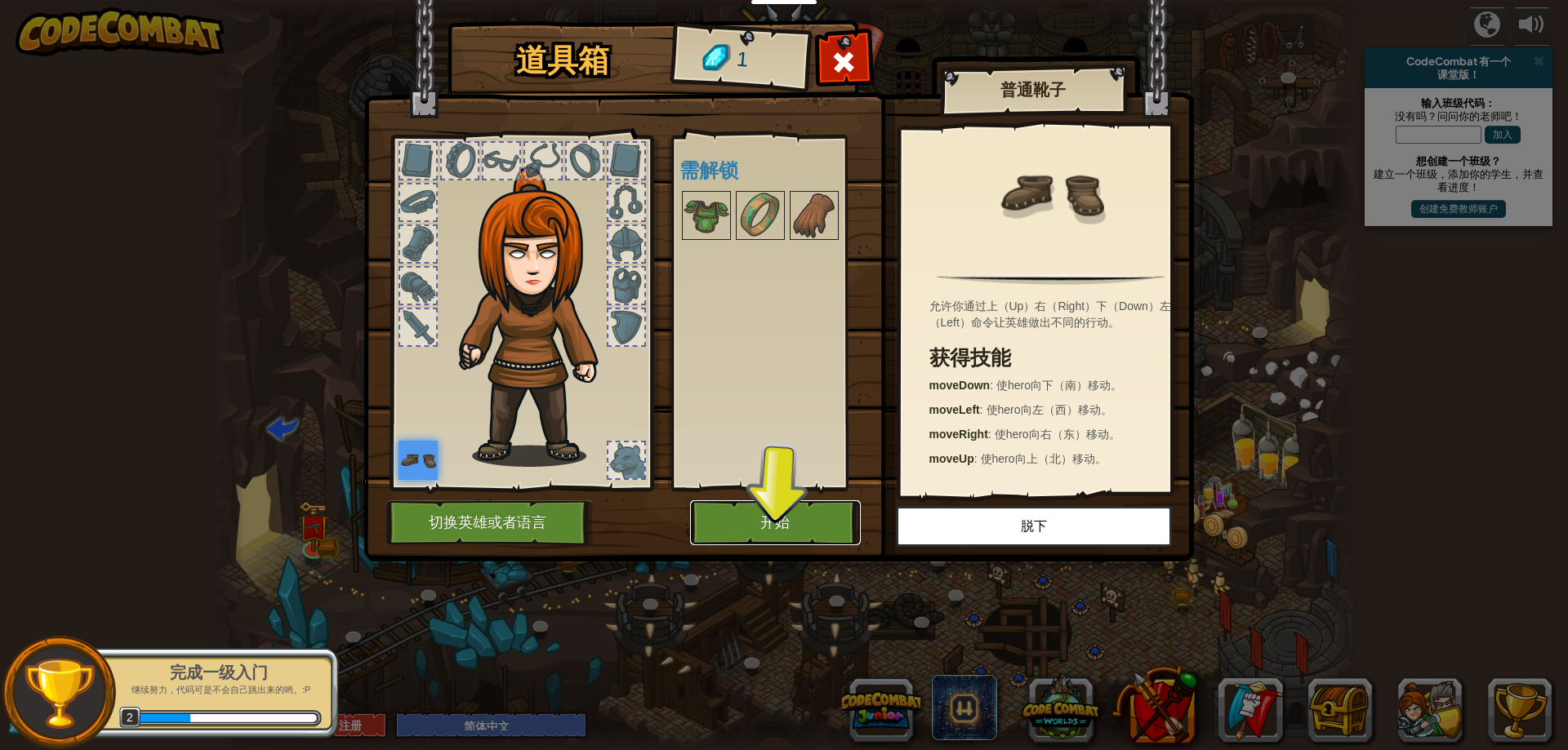
click at [800, 531] on button "开始" at bounding box center [776, 523] width 171 height 45
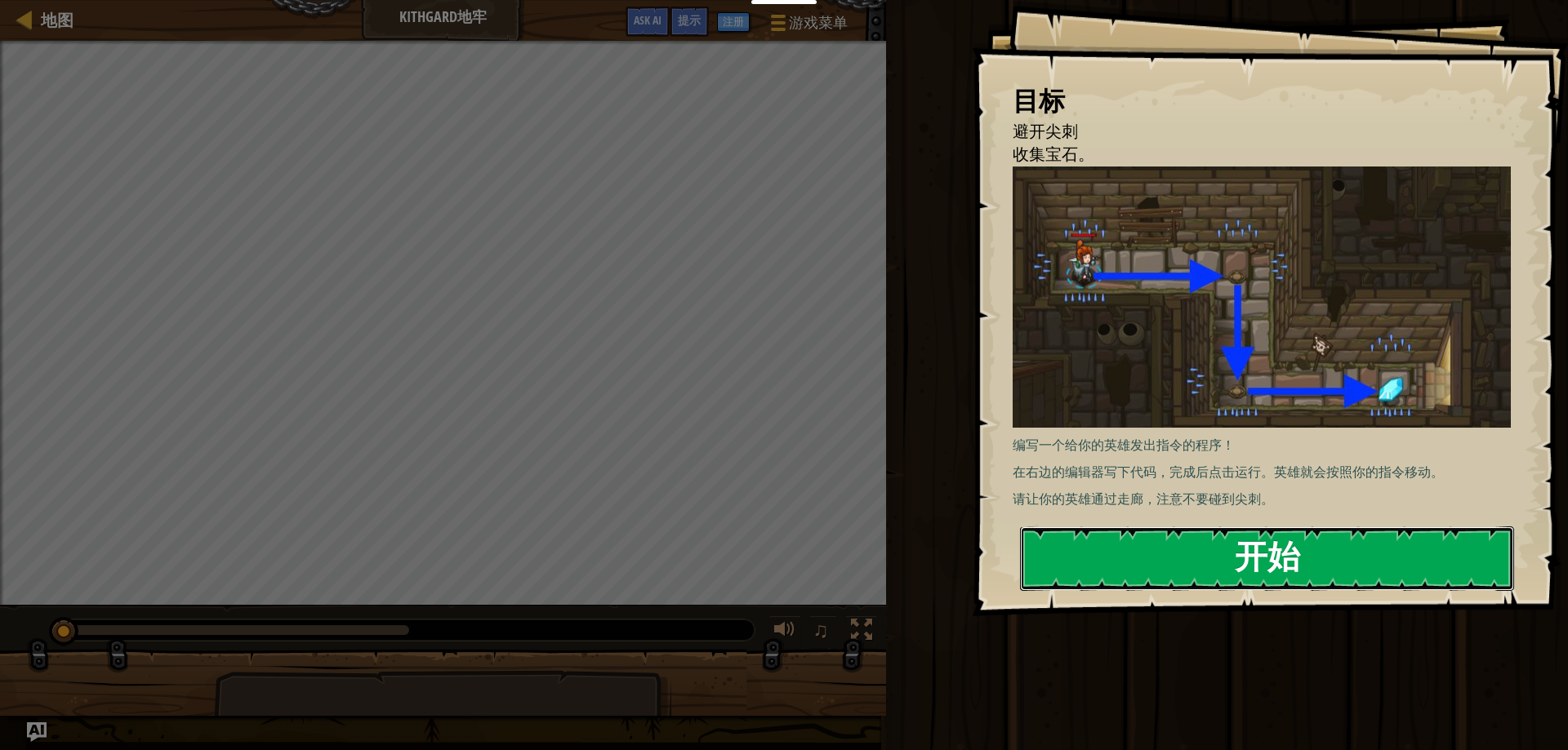
click at [1151, 526] on button "开始" at bounding box center [1267, 558] width 494 height 64
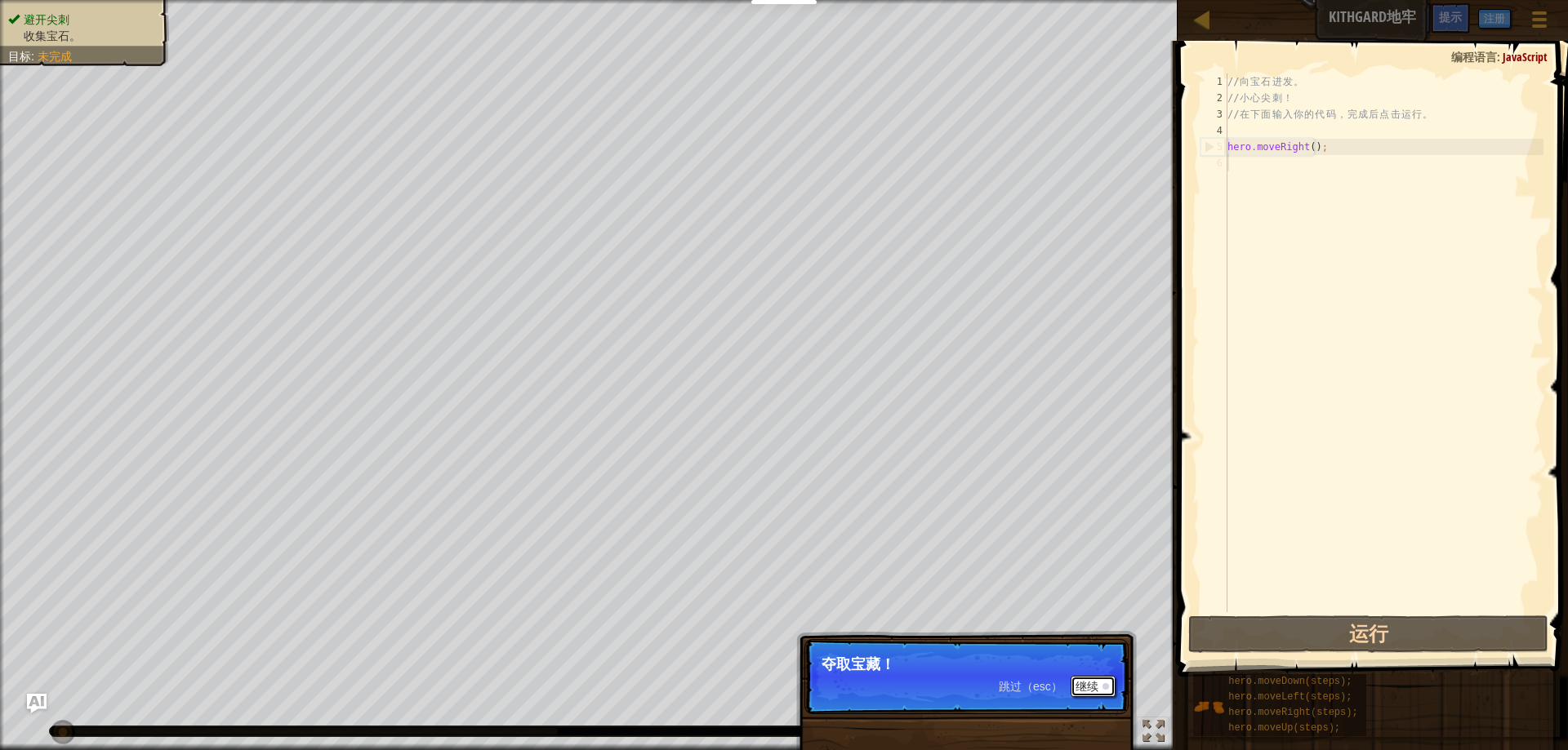
click at [1103, 695] on button "继续" at bounding box center [1094, 686] width 45 height 21
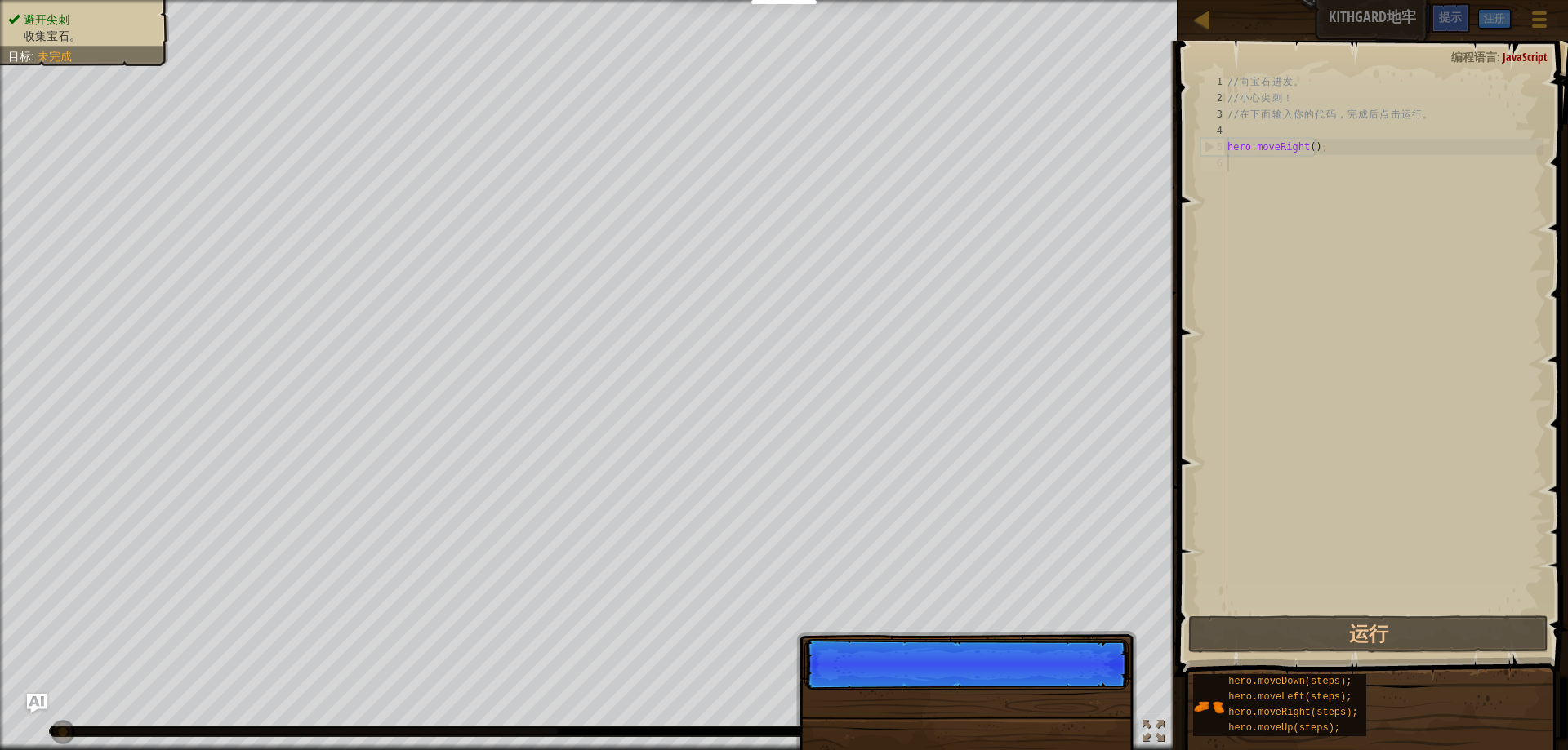
scroll to position [7, 0]
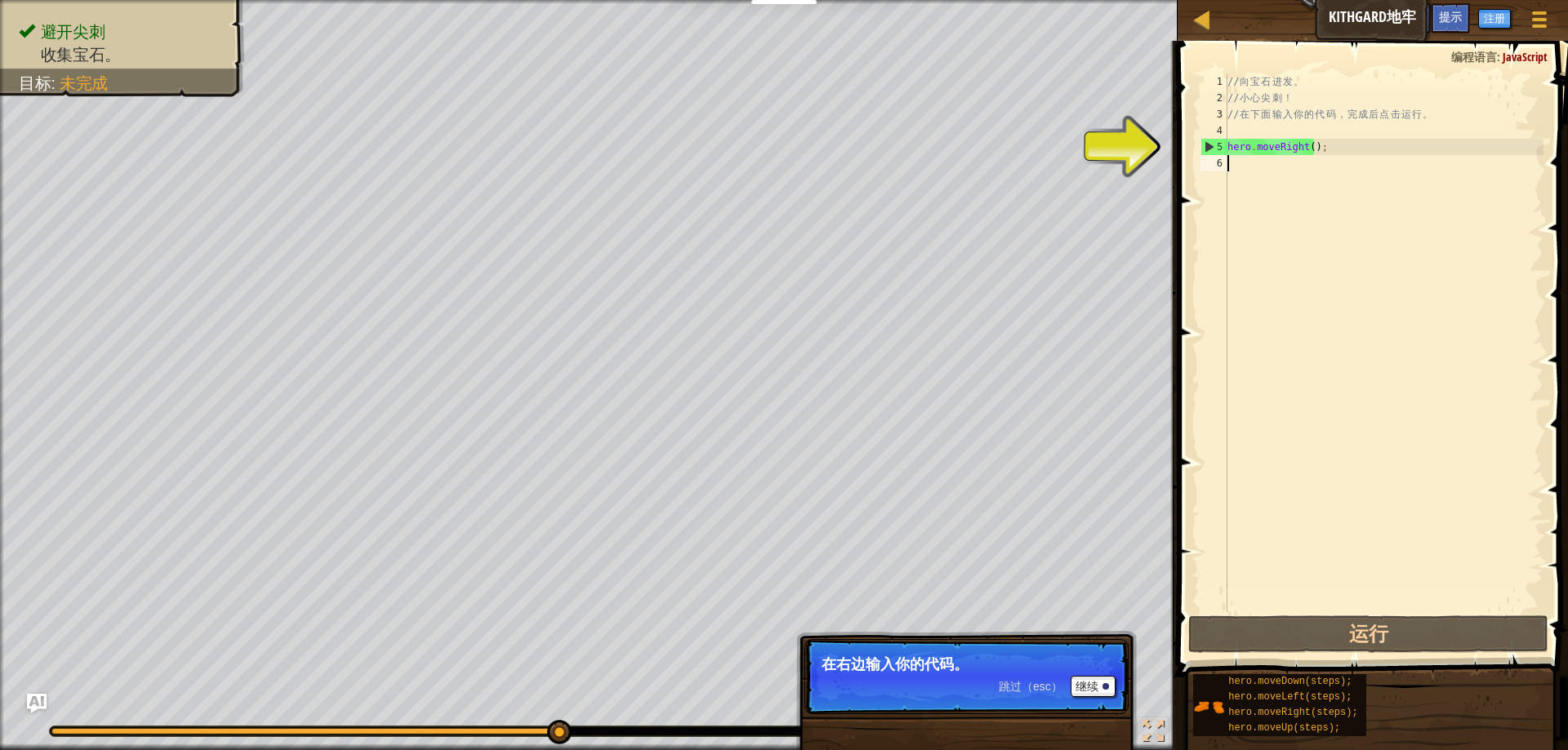
select select "zh-HANS"
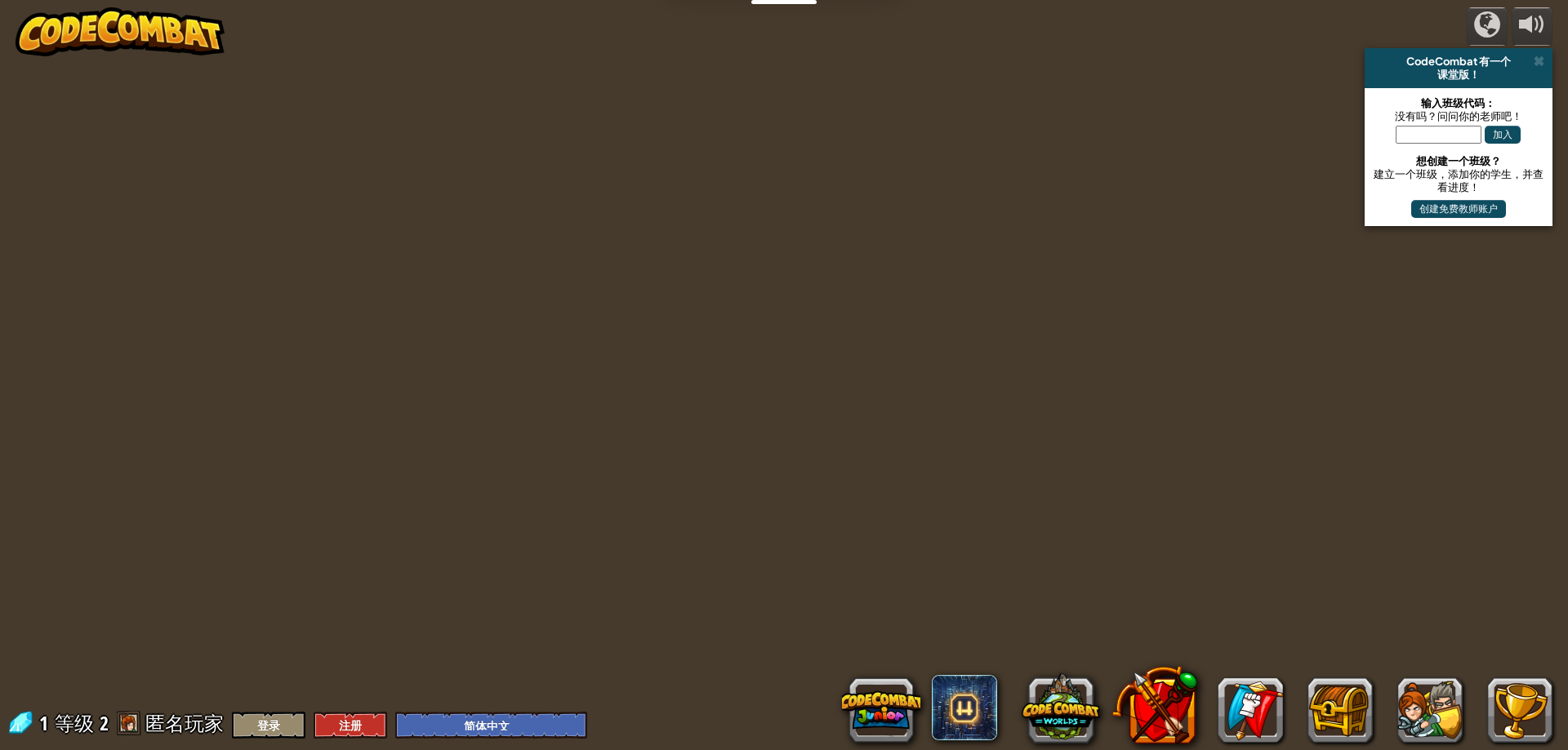
select select "zh-HANS"
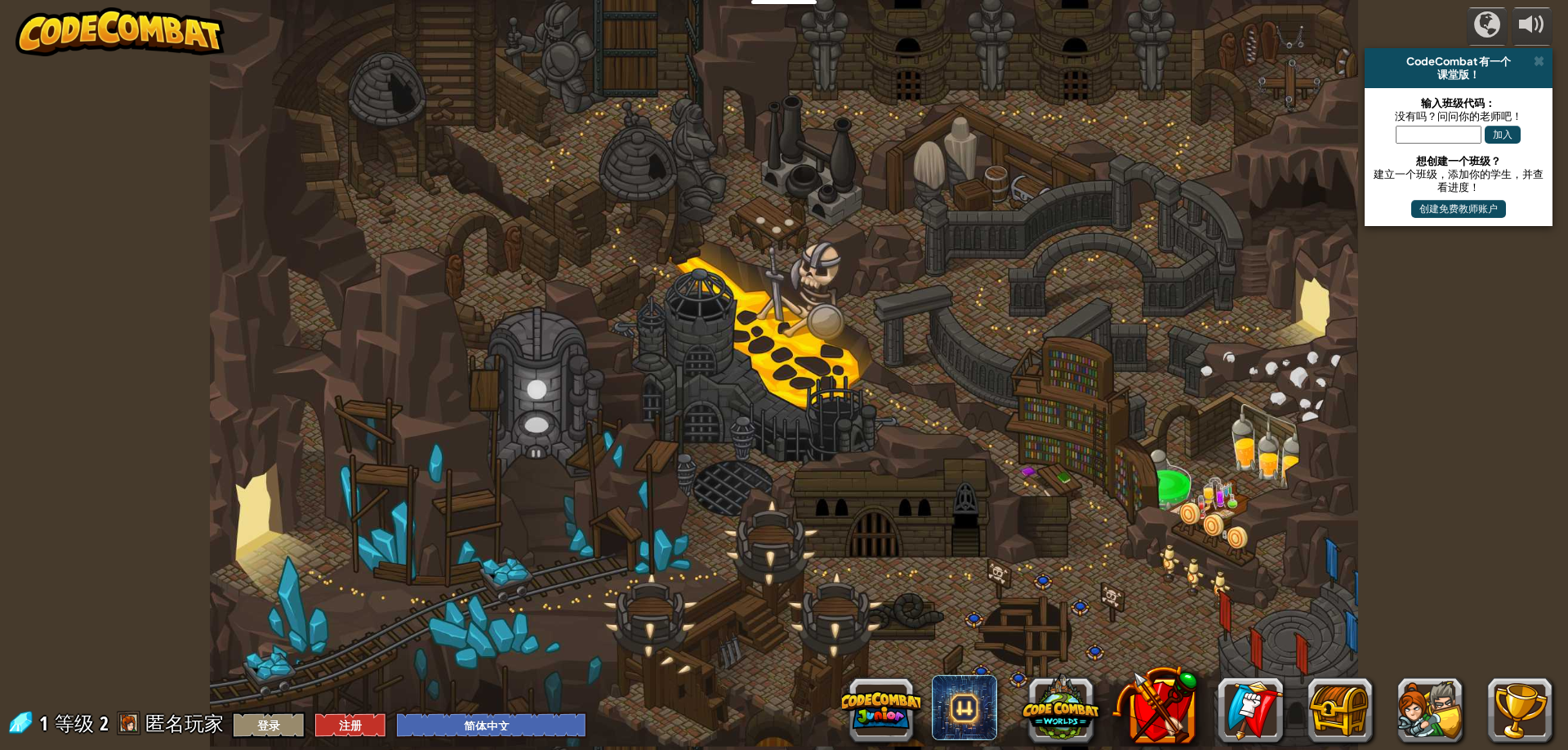
select select "zh-HANS"
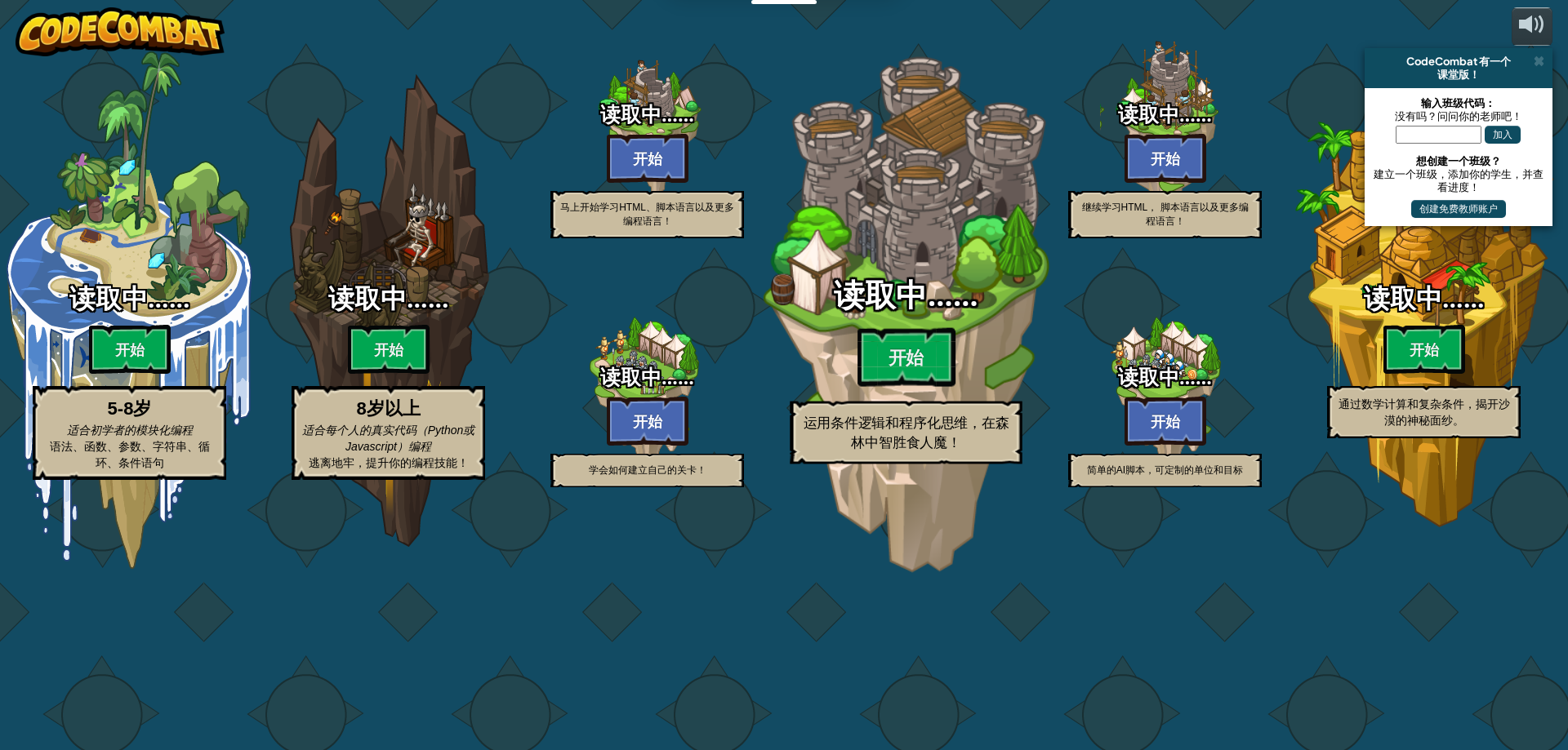
select select "zh-HANS"
